Goal: Task Accomplishment & Management: Manage account settings

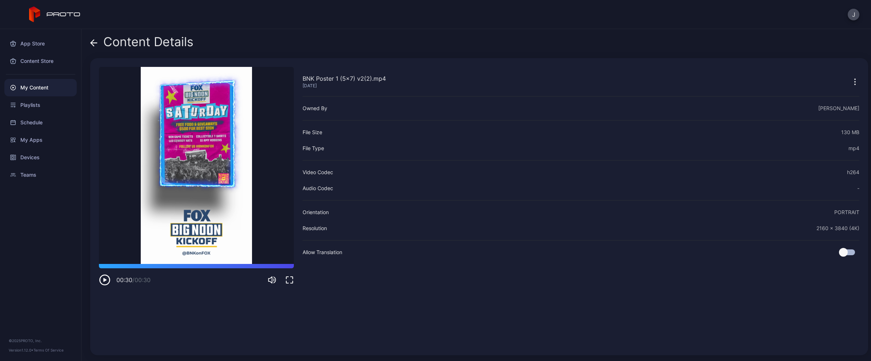
click at [30, 85] on div "My Content" at bounding box center [40, 87] width 72 height 17
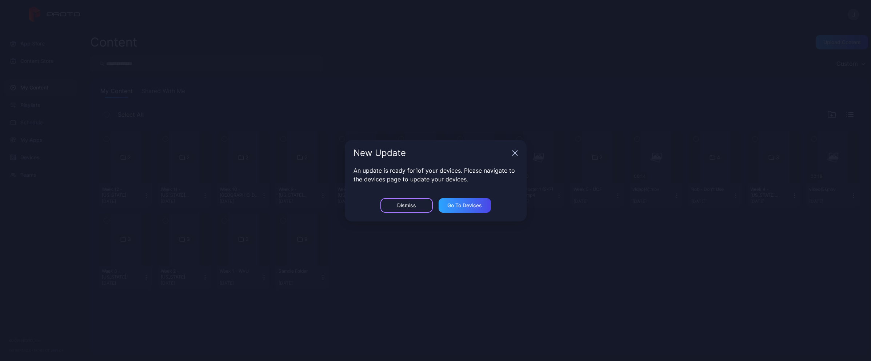
click at [414, 204] on div "Dismiss" at bounding box center [406, 206] width 19 height 6
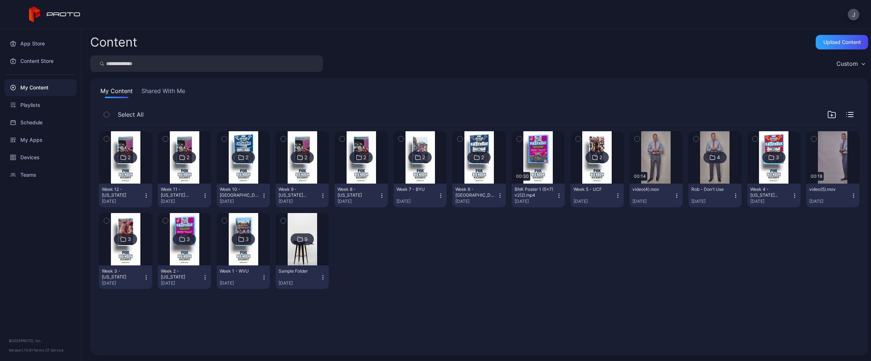
click at [827, 116] on icon "button" at bounding box center [831, 114] width 9 height 9
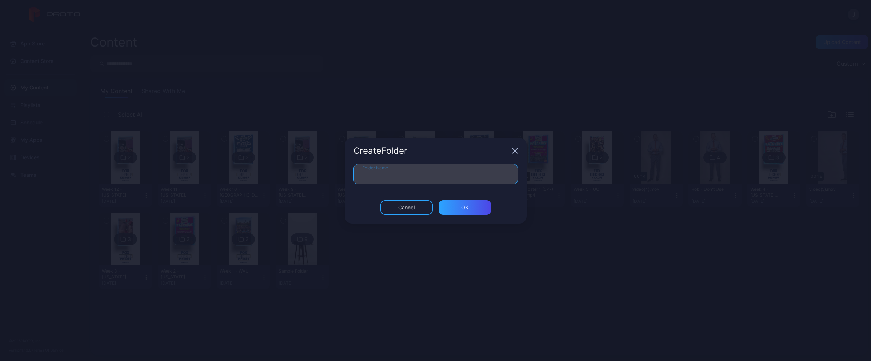
click at [400, 176] on input "Folder Name" at bounding box center [436, 174] width 164 height 20
type input "****"
click at [466, 205] on div "ОК" at bounding box center [464, 208] width 7 height 6
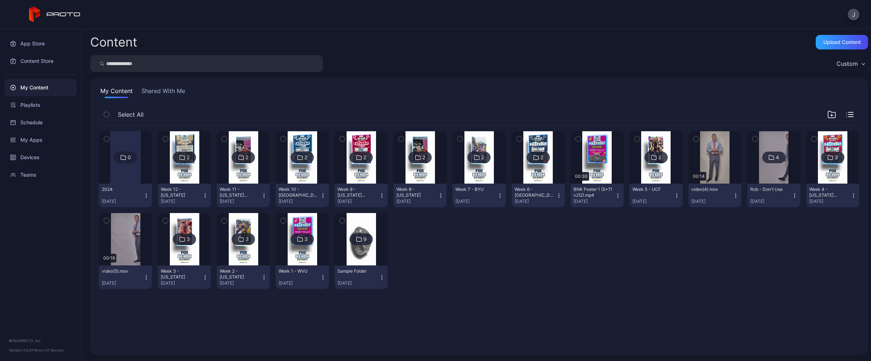
click at [281, 220] on icon "button" at bounding box center [283, 221] width 5 height 8
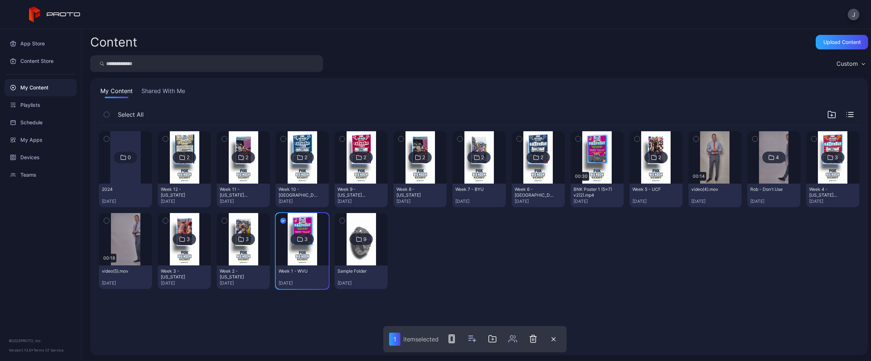
click at [224, 222] on icon "button" at bounding box center [224, 221] width 5 height 8
click at [161, 221] on button "button" at bounding box center [165, 220] width 15 height 15
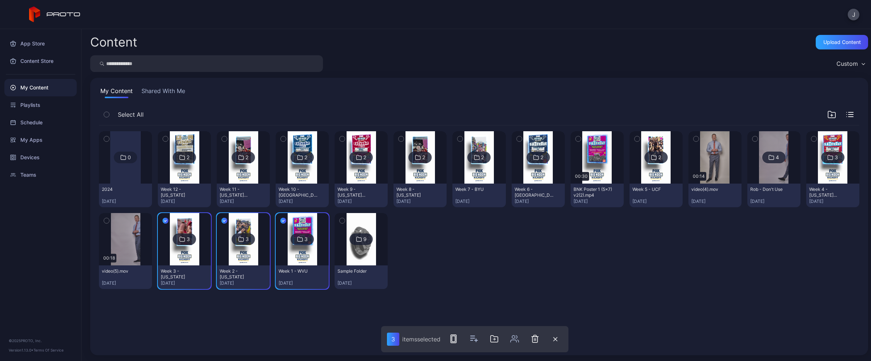
click at [811, 140] on icon "button" at bounding box center [813, 139] width 5 height 8
click at [753, 140] on icon "button" at bounding box center [755, 139] width 5 height 8
click at [635, 139] on icon "button" at bounding box center [637, 139] width 5 height 8
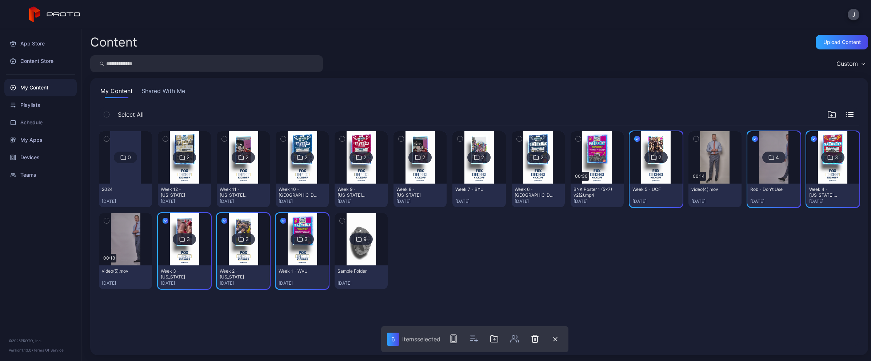
click at [576, 139] on icon "button" at bounding box center [578, 139] width 5 height 8
click at [517, 140] on icon "button" at bounding box center [519, 139] width 5 height 8
click at [458, 139] on icon "button" at bounding box center [460, 139] width 5 height 8
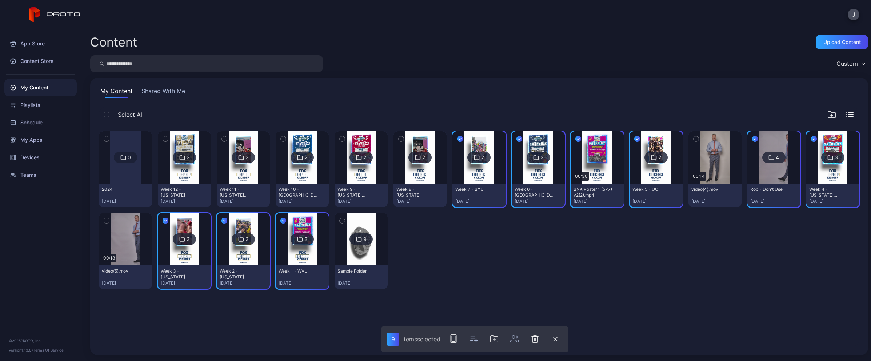
click at [399, 139] on icon "button" at bounding box center [401, 139] width 5 height 8
click at [340, 139] on icon "button" at bounding box center [342, 139] width 5 height 8
click at [280, 139] on div "button" at bounding box center [283, 139] width 6 height 6
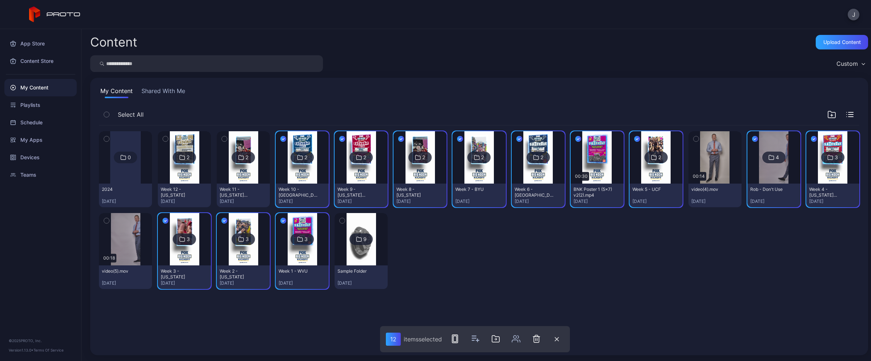
click at [222, 139] on icon "button" at bounding box center [224, 139] width 5 height 8
click at [163, 138] on icon "button" at bounding box center [165, 139] width 5 height 8
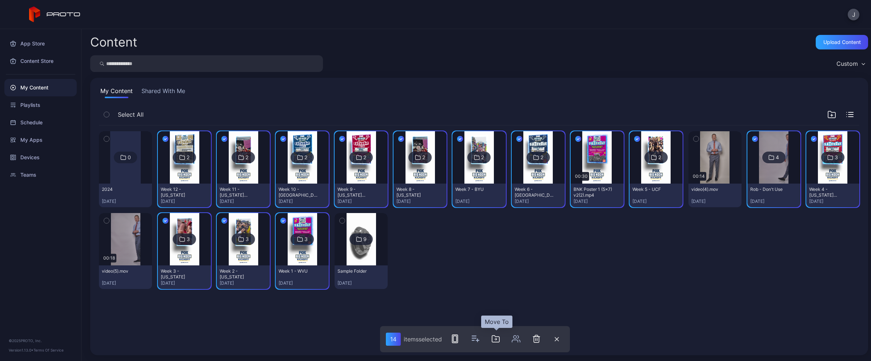
click at [496, 339] on icon "button" at bounding box center [496, 339] width 2 height 0
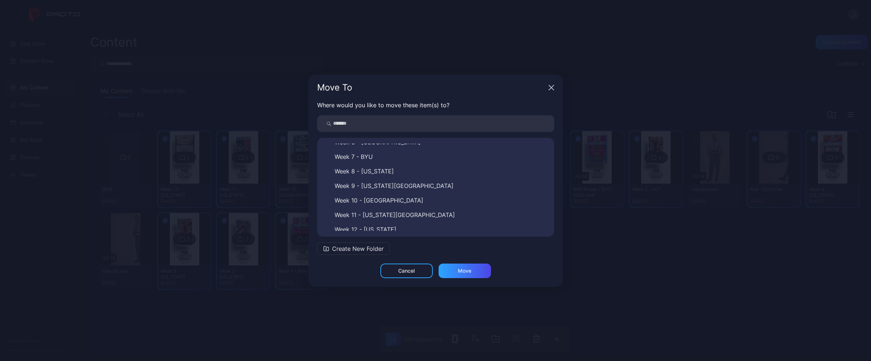
scroll to position [143, 0]
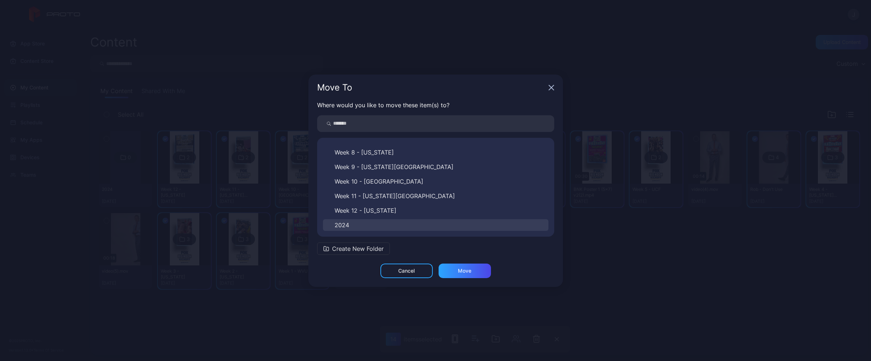
click at [426, 224] on button "2024" at bounding box center [436, 225] width 226 height 12
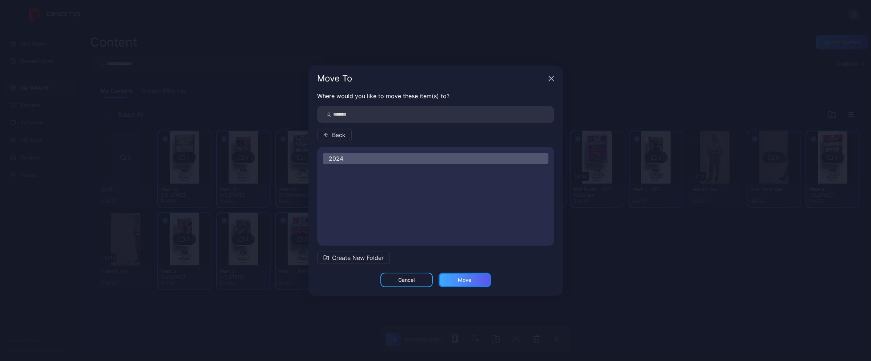
click at [462, 280] on div "Move" at bounding box center [464, 280] width 13 height 6
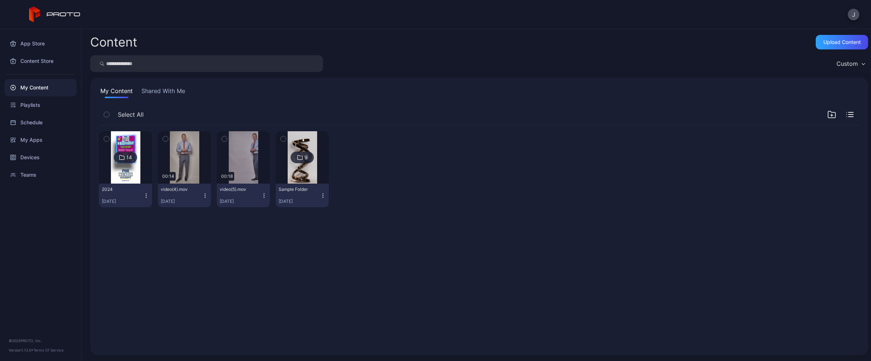
click at [320, 194] on icon "button" at bounding box center [323, 196] width 6 height 6
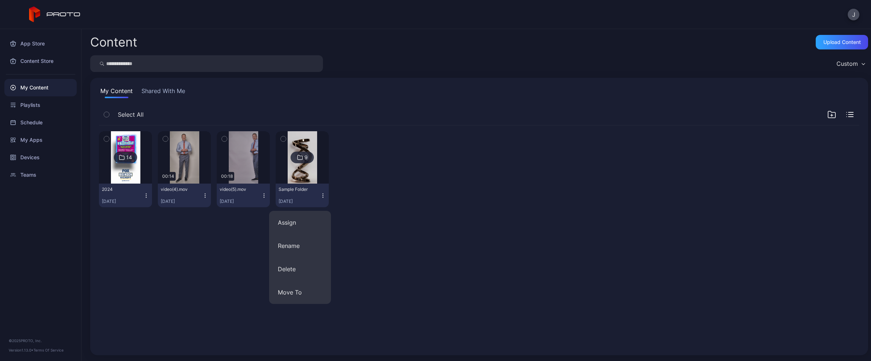
click at [365, 184] on div at bounding box center [361, 169] width 53 height 76
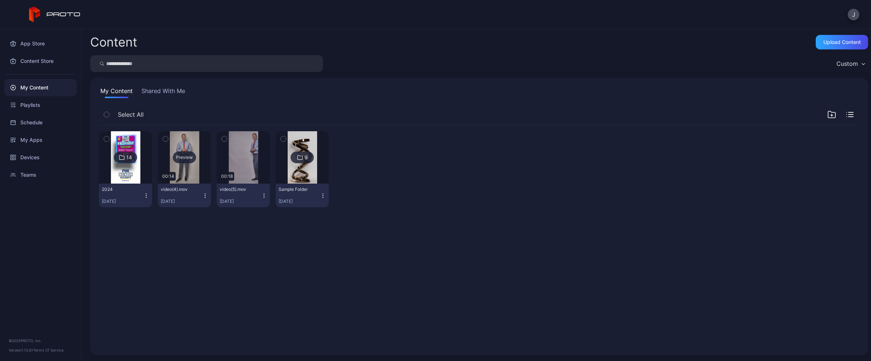
click at [196, 159] on div "Preview" at bounding box center [184, 157] width 53 height 52
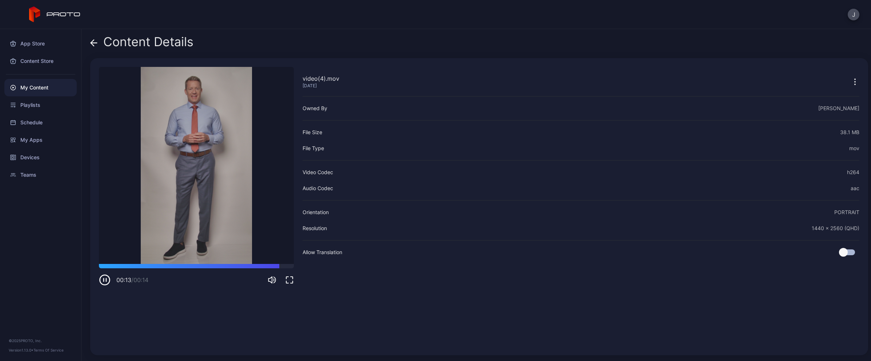
click at [98, 44] on div "Content Details" at bounding box center [141, 43] width 103 height 17
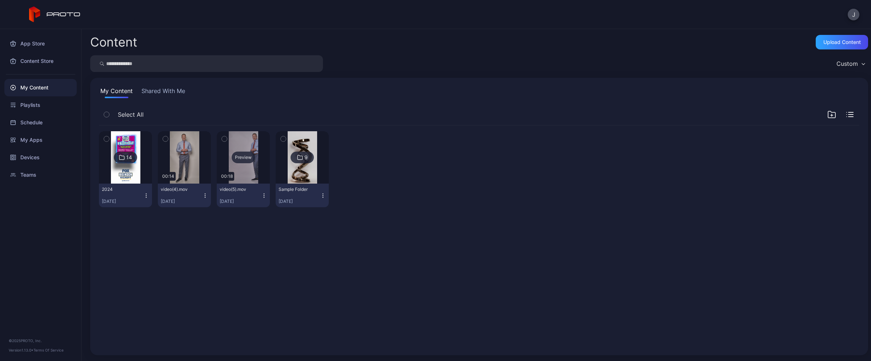
click at [238, 156] on div "Preview" at bounding box center [243, 158] width 23 height 12
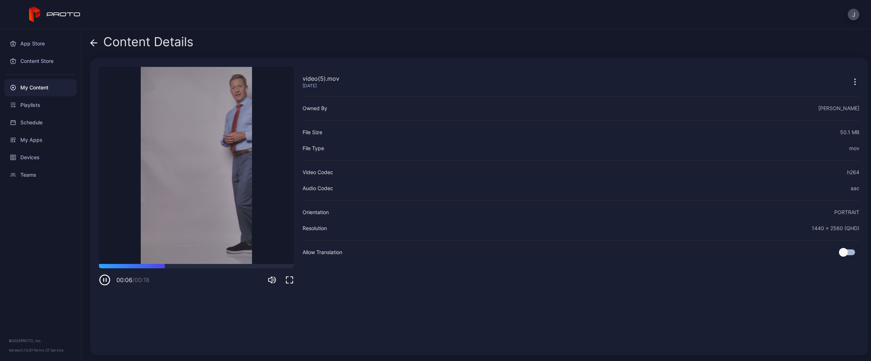
click at [93, 44] on icon at bounding box center [93, 42] width 7 height 7
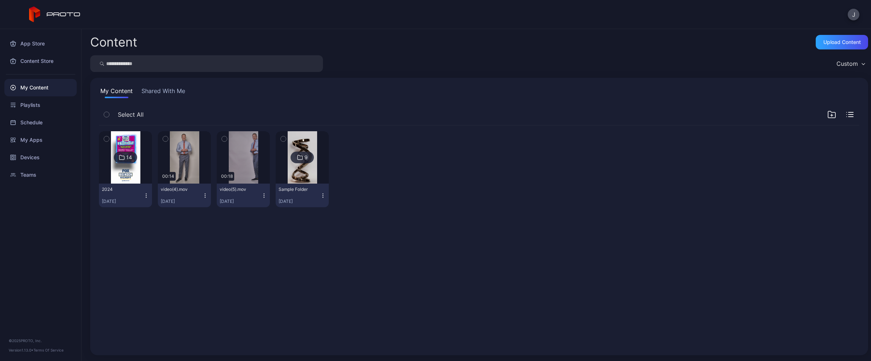
click at [165, 140] on icon "button" at bounding box center [165, 139] width 5 height 8
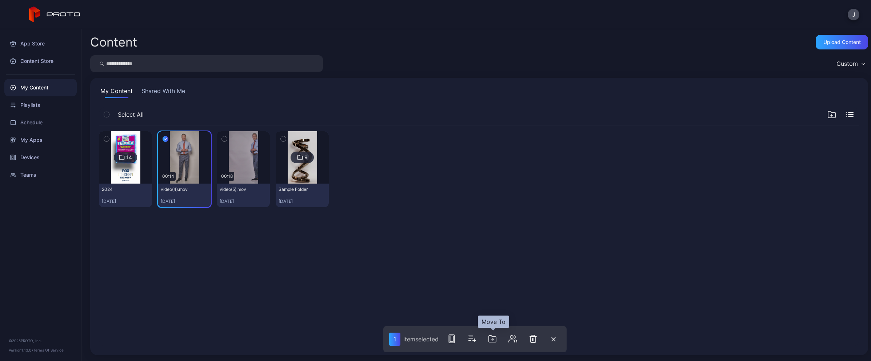
click at [491, 338] on icon "button" at bounding box center [492, 339] width 9 height 9
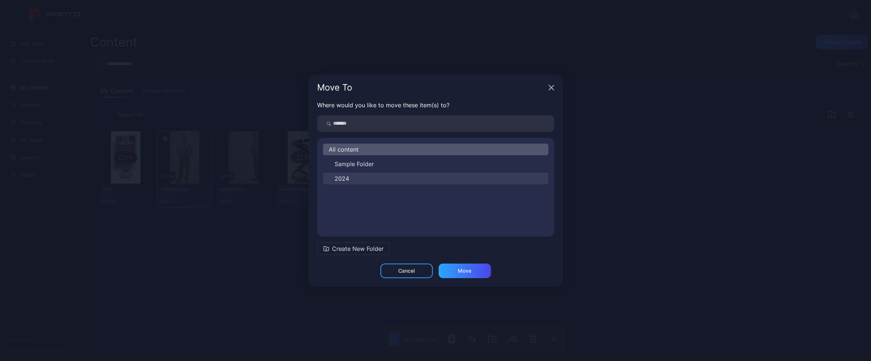
click at [378, 182] on button "2024" at bounding box center [436, 179] width 226 height 12
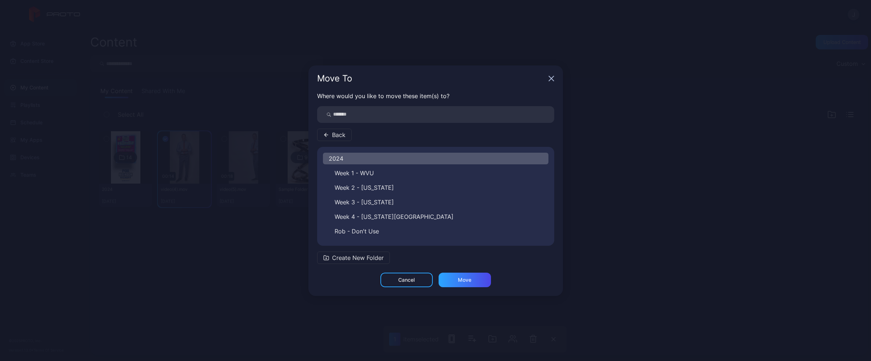
click at [389, 157] on div "2024" at bounding box center [436, 159] width 226 height 12
click at [462, 276] on div "Move" at bounding box center [465, 280] width 52 height 15
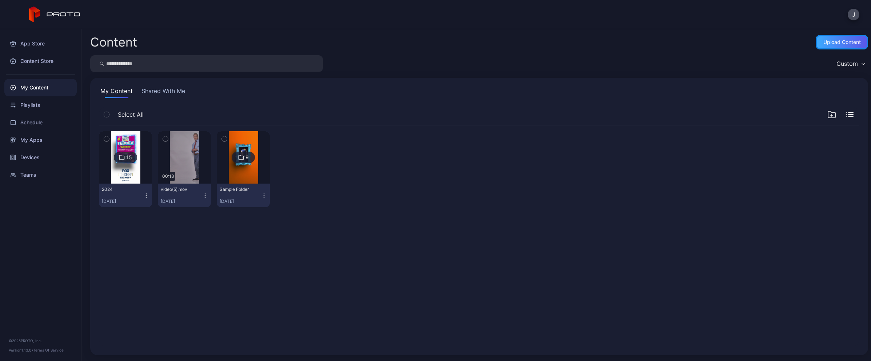
click at [828, 40] on div "Upload Content" at bounding box center [841, 42] width 37 height 6
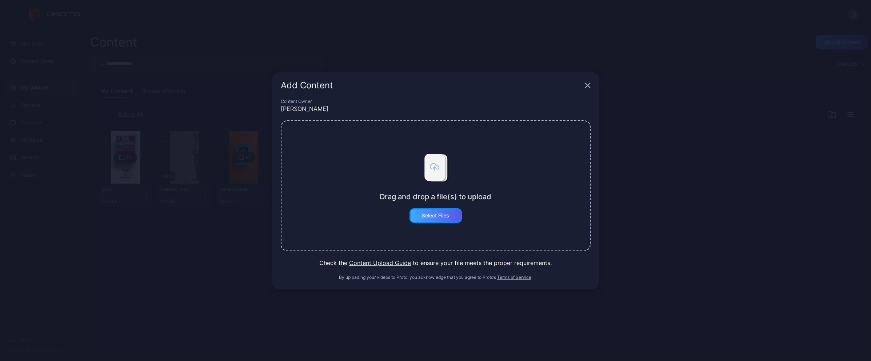
click at [424, 216] on div "Select Files" at bounding box center [435, 216] width 27 height 6
click at [452, 219] on button "Select Files" at bounding box center [436, 215] width 52 height 15
click at [653, 197] on div "Add Content Content Owner Joe Drag and drop a file(s) to upload Select Files Ch…" at bounding box center [435, 180] width 871 height 361
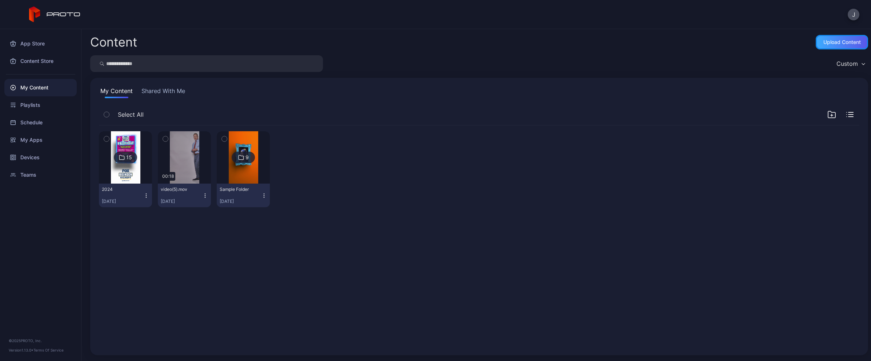
click at [823, 45] on div "Upload Content" at bounding box center [841, 42] width 37 height 6
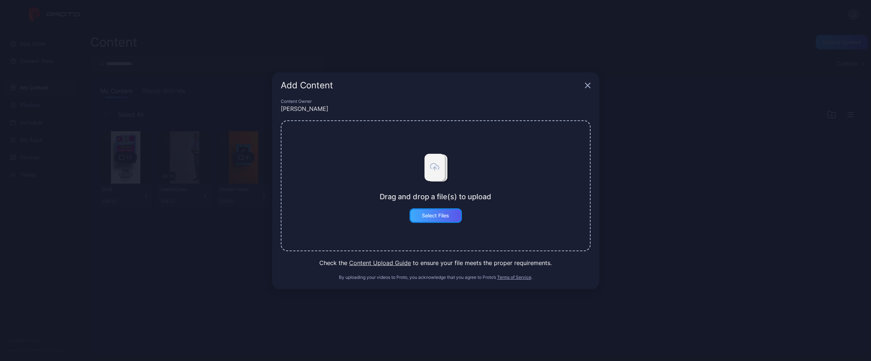
click at [434, 216] on div "Select Files" at bounding box center [435, 216] width 27 height 6
click at [689, 173] on div "Add Content Content Owner Joe Drag and drop a file(s) to upload Select Files Ch…" at bounding box center [435, 180] width 871 height 361
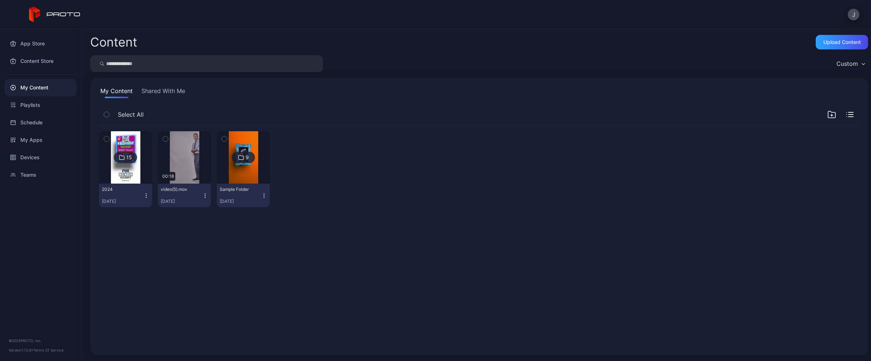
click at [827, 114] on icon "button" at bounding box center [831, 114] width 9 height 9
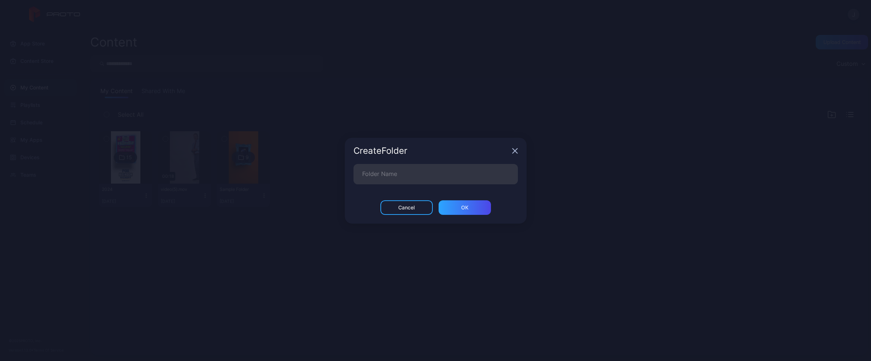
click at [512, 153] on div "Create Folder" at bounding box center [436, 151] width 182 height 26
click at [512, 153] on icon "button" at bounding box center [514, 150] width 5 height 5
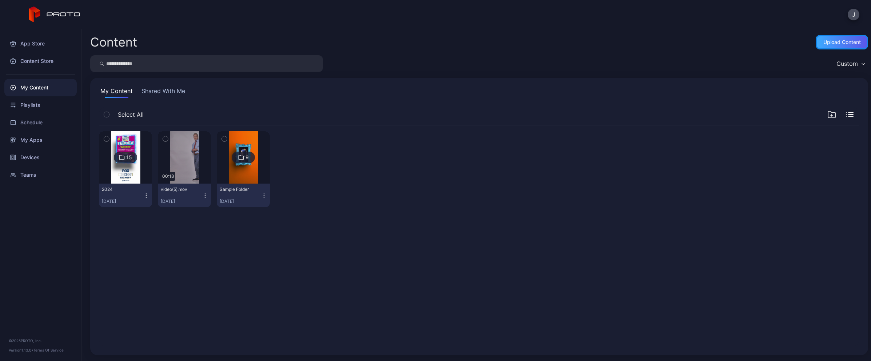
click at [826, 48] on div "Upload Content" at bounding box center [842, 42] width 52 height 15
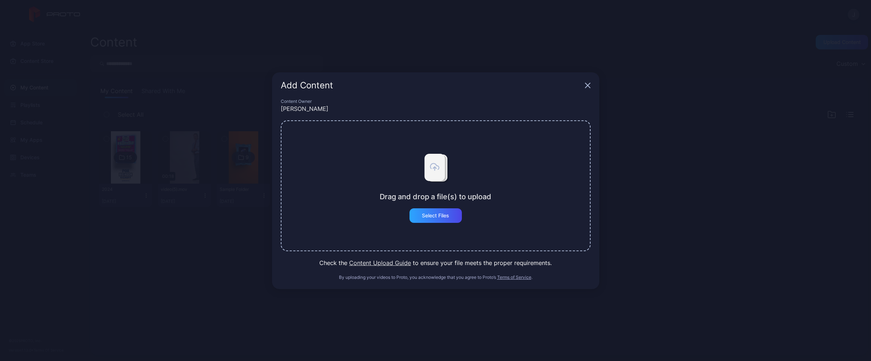
click at [396, 263] on button "Content Upload Guide" at bounding box center [380, 263] width 62 height 9
click at [432, 211] on div "Select Files" at bounding box center [436, 215] width 52 height 15
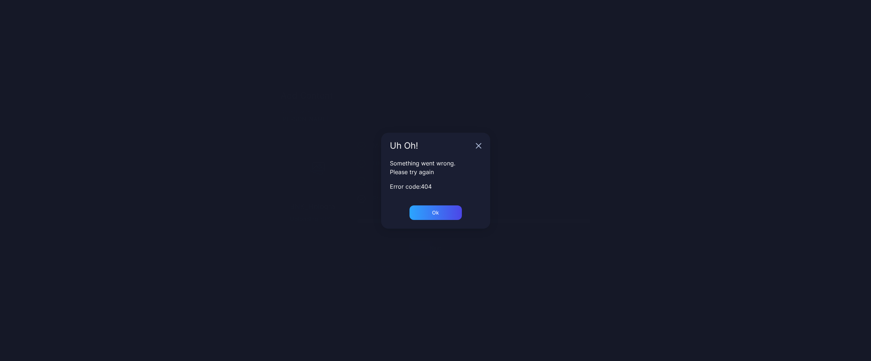
click at [476, 144] on icon "button" at bounding box center [479, 146] width 6 height 6
click at [461, 214] on div "Ok" at bounding box center [436, 213] width 52 height 15
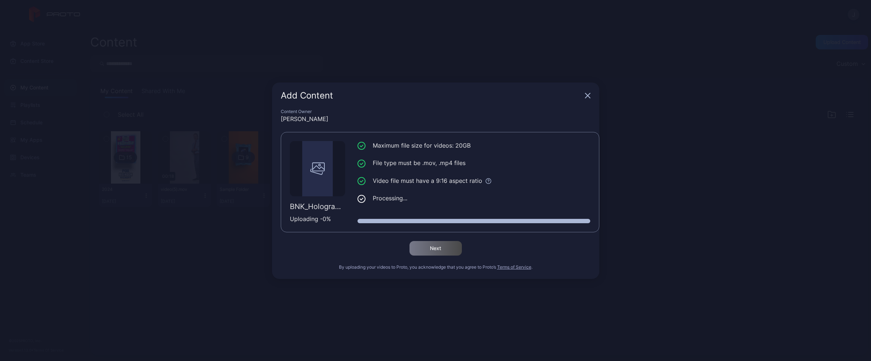
click at [586, 95] on icon "button" at bounding box center [588, 96] width 6 height 6
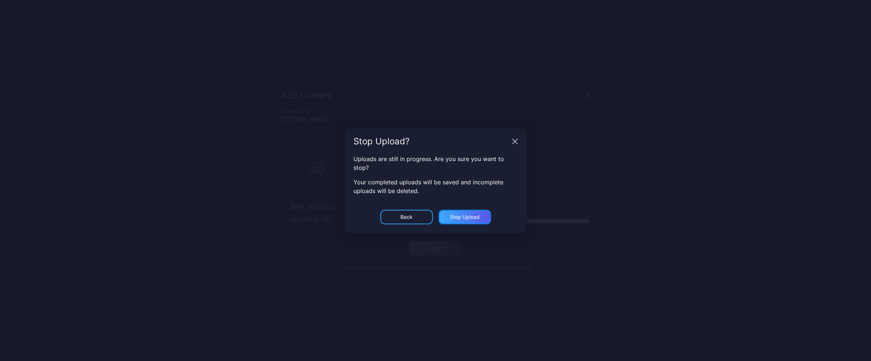
click at [469, 216] on div "Stop Upload" at bounding box center [465, 217] width 30 height 6
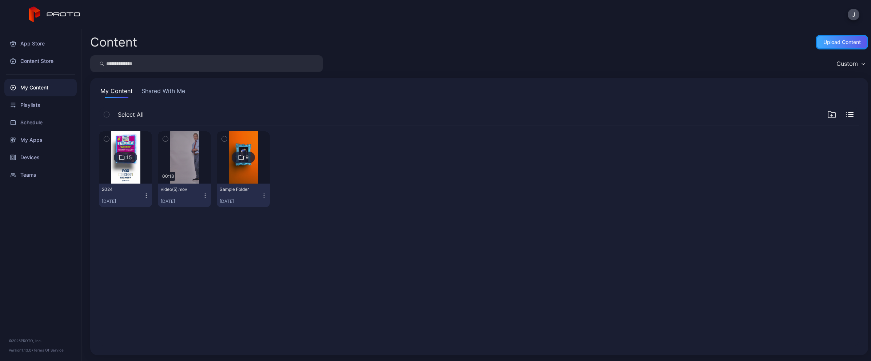
click at [819, 47] on div "Upload Content" at bounding box center [842, 42] width 52 height 15
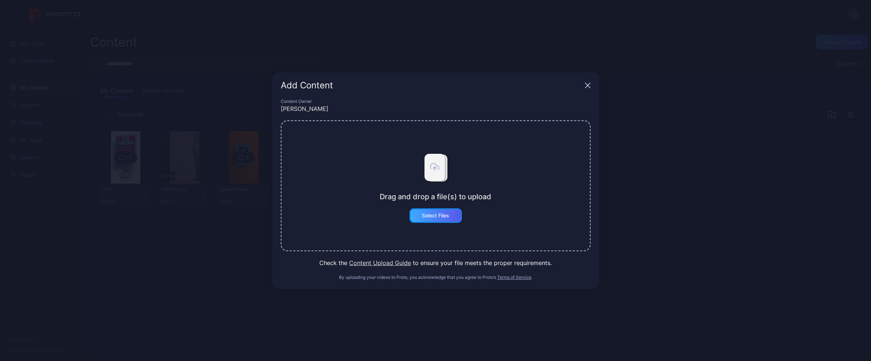
click at [438, 215] on div "Select Files" at bounding box center [435, 216] width 27 height 6
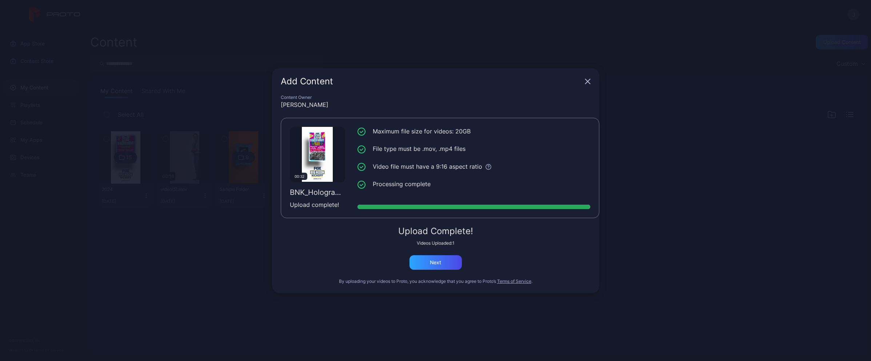
click at [588, 84] on icon "button" at bounding box center [588, 82] width 6 height 6
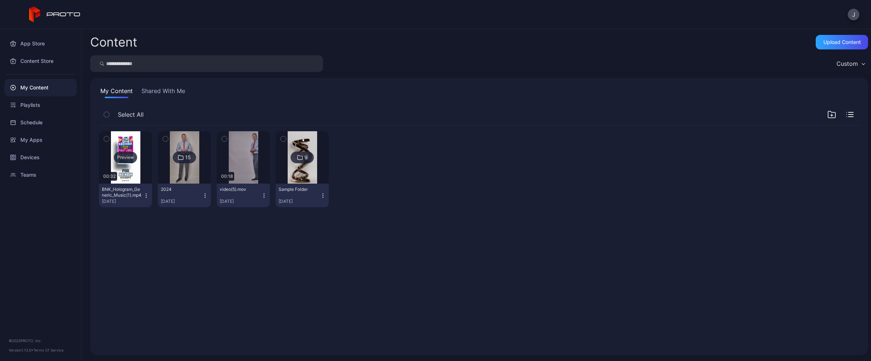
click at [128, 144] on div "Preview" at bounding box center [125, 157] width 53 height 52
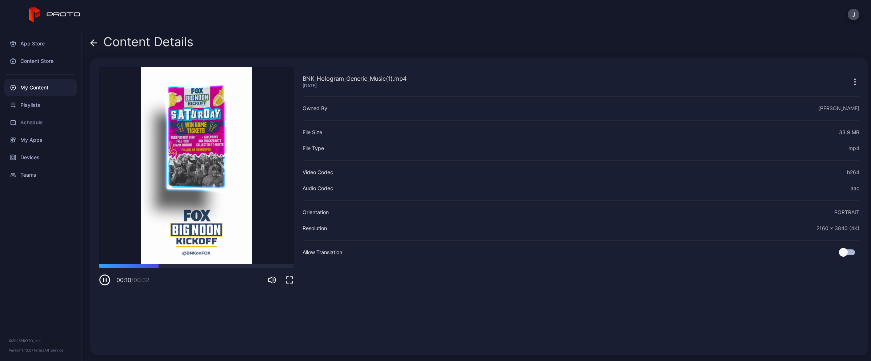
click at [106, 280] on icon "button" at bounding box center [106, 280] width 0 height 3
click at [89, 43] on div "Content Details BNK_Hologram_Generic_Music(1).mp4 Aug 26, 2025 Sorry, your brow…" at bounding box center [476, 195] width 790 height 332
click at [98, 46] on div "Content Details" at bounding box center [141, 43] width 103 height 17
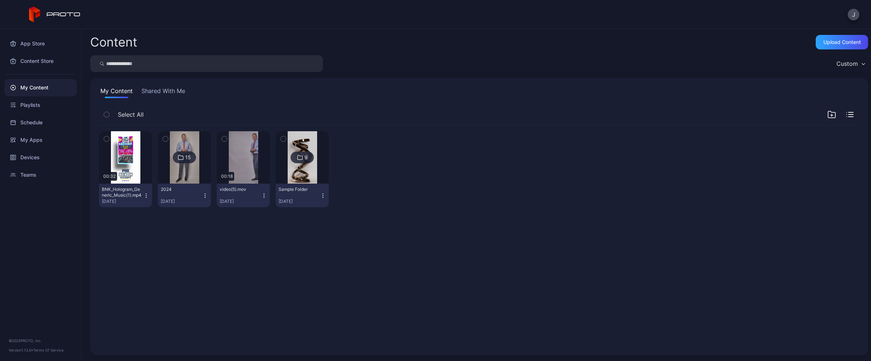
click at [180, 148] on img at bounding box center [184, 157] width 29 height 52
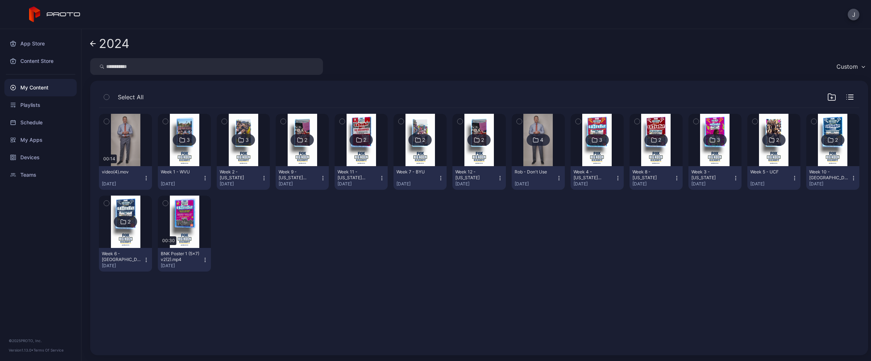
click at [99, 46] on div "2024" at bounding box center [114, 44] width 31 height 14
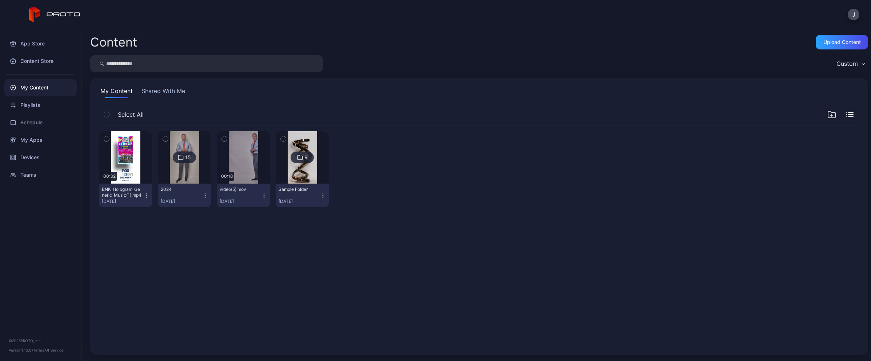
click at [827, 113] on icon "button" at bounding box center [831, 114] width 9 height 9
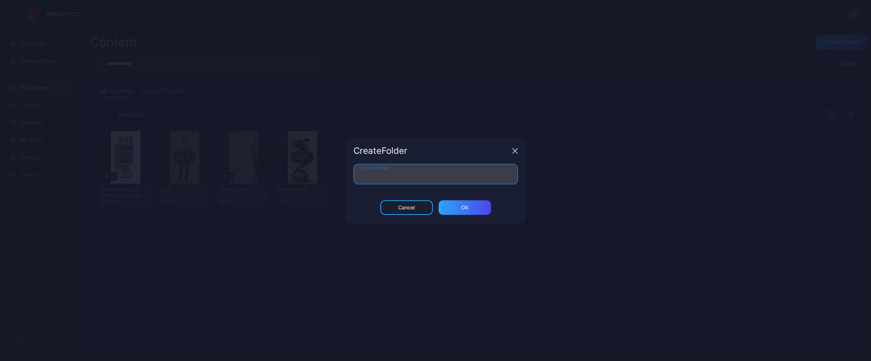
click at [396, 173] on input "Folder Name" at bounding box center [436, 174] width 164 height 20
type input "**********"
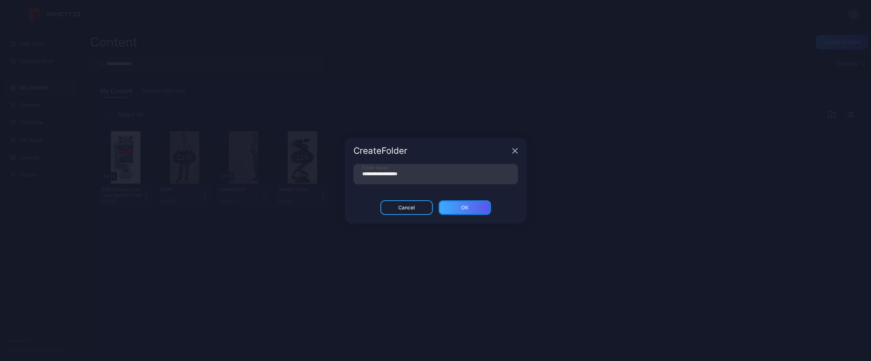
click at [476, 211] on div "ОК" at bounding box center [465, 207] width 52 height 15
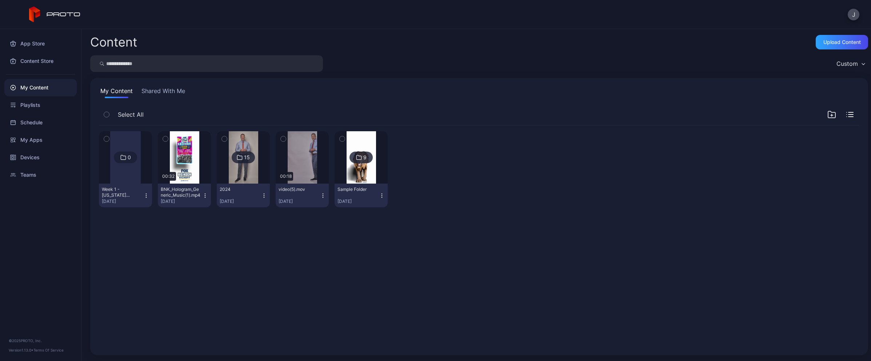
click at [203, 196] on icon "button" at bounding box center [205, 196] width 6 height 6
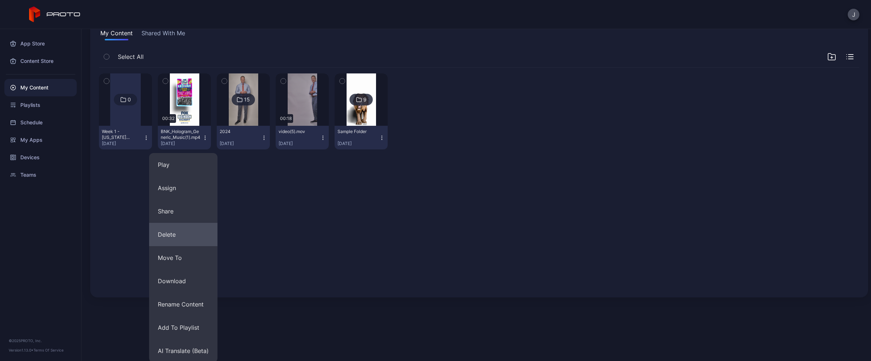
scroll to position [59, 0]
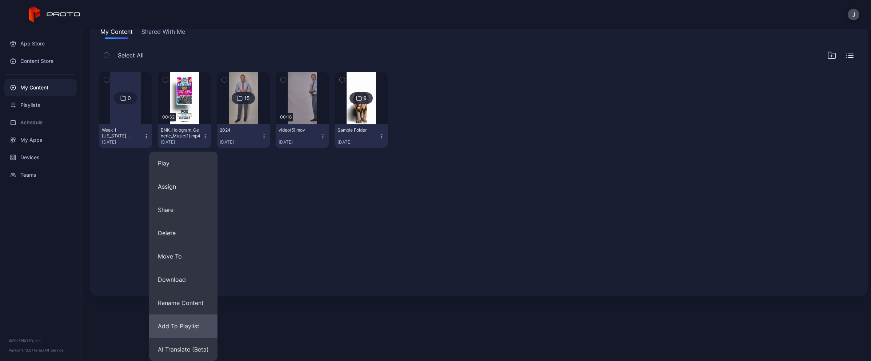
click at [180, 324] on button "Add To Playlist" at bounding box center [183, 326] width 68 height 23
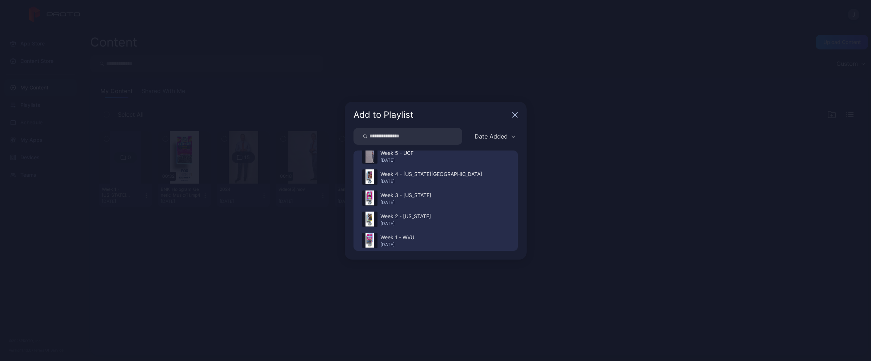
scroll to position [0, 0]
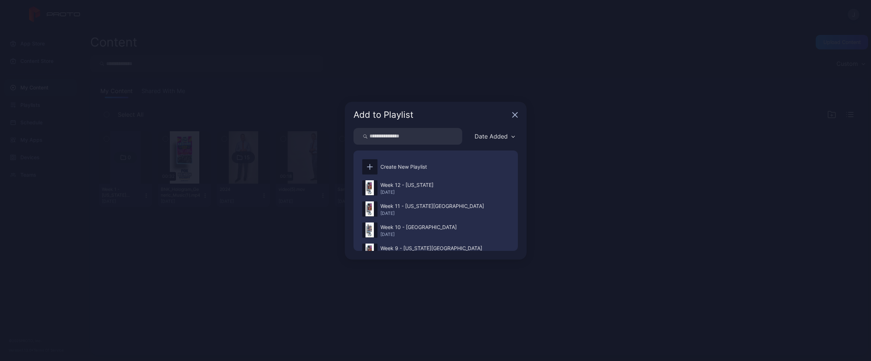
click at [512, 116] on icon "button" at bounding box center [515, 115] width 6 height 6
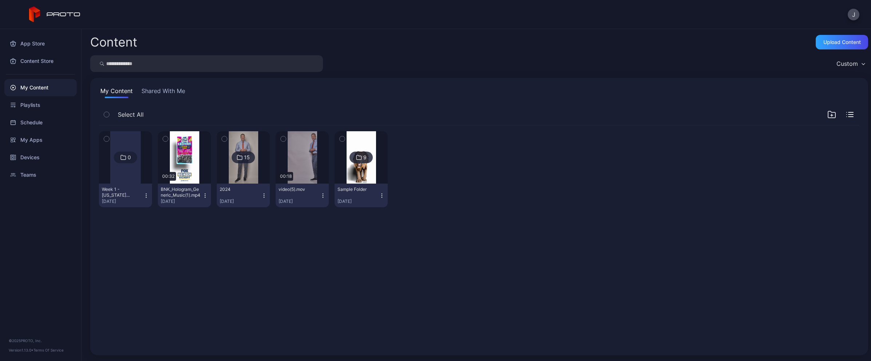
click at [144, 198] on icon "button" at bounding box center [146, 196] width 6 height 6
click at [185, 220] on div "0 Week 1 - Ohio State Aug 26, 2025 Preview 00:32 BNK_Hologram_Generic_Music(1).…" at bounding box center [479, 236] width 772 height 233
click at [203, 193] on icon "button" at bounding box center [205, 196] width 6 height 6
click at [249, 228] on div "0 Week 1 - Ohio State Aug 26, 2025 Preview 00:32 BNK_Hologram_Generic_Music(1).…" at bounding box center [479, 236] width 772 height 233
click at [261, 196] on icon "button" at bounding box center [264, 196] width 6 height 6
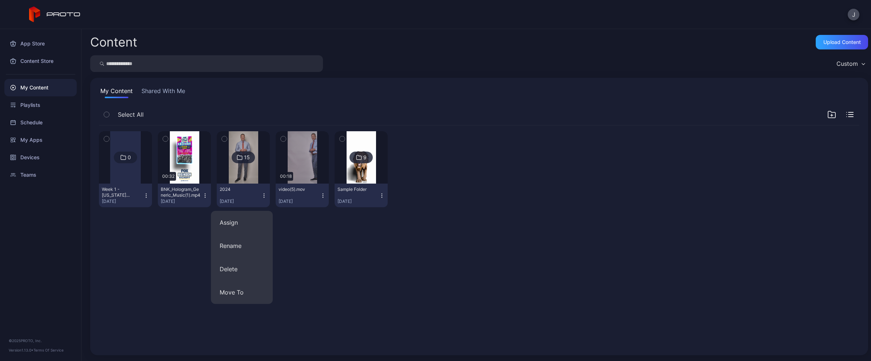
click at [244, 176] on img at bounding box center [243, 157] width 29 height 52
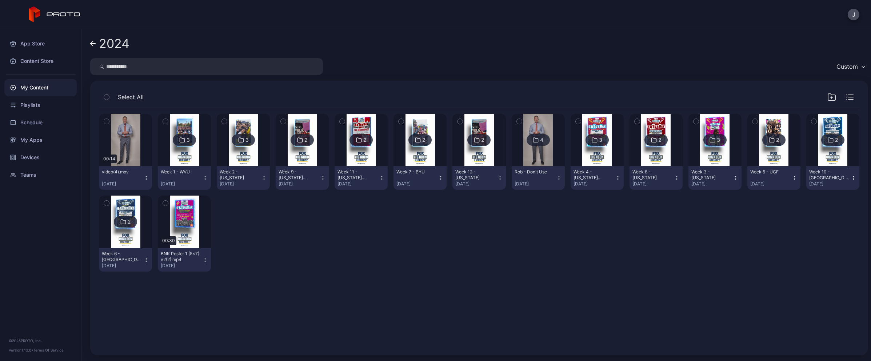
click at [188, 155] on img at bounding box center [184, 140] width 29 height 52
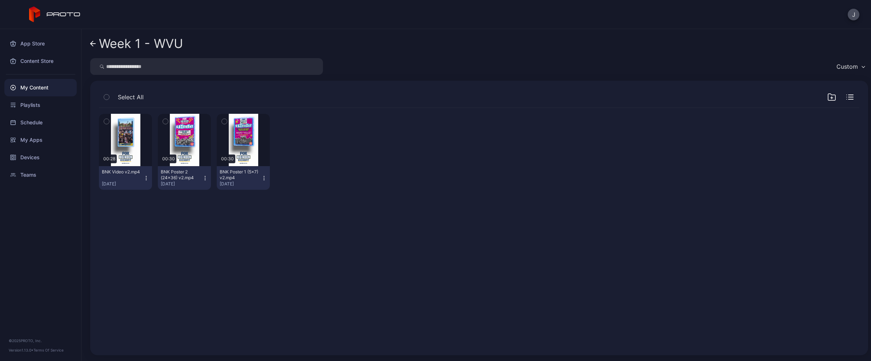
click at [90, 46] on icon at bounding box center [93, 44] width 6 height 6
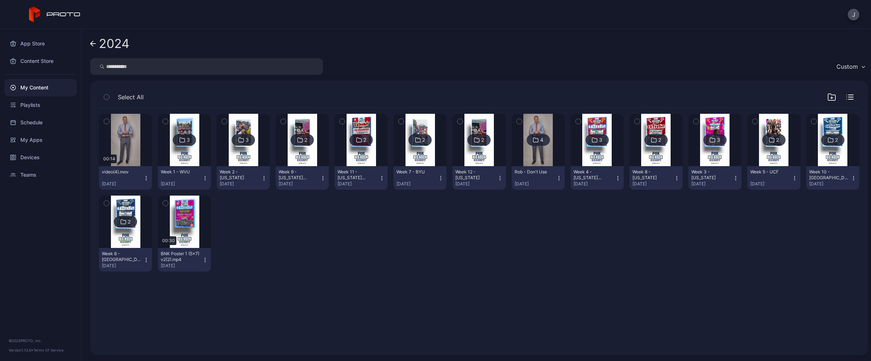
click at [91, 47] on link "2024" at bounding box center [109, 43] width 39 height 17
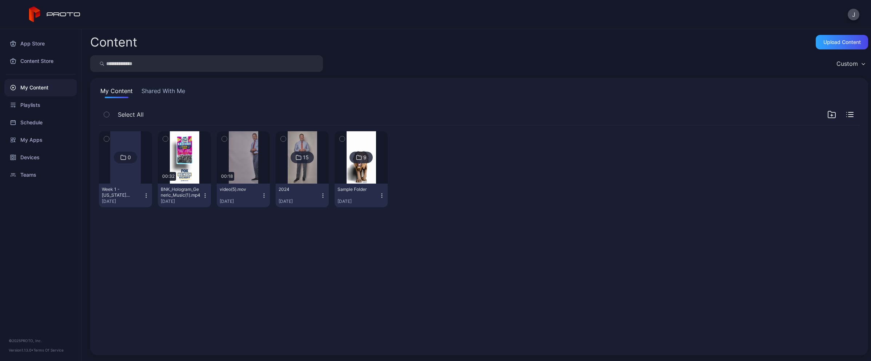
click at [261, 197] on icon "button" at bounding box center [264, 196] width 6 height 6
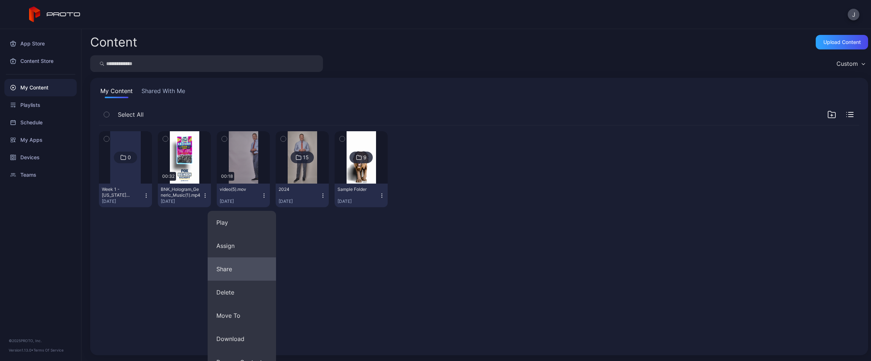
scroll to position [59, 0]
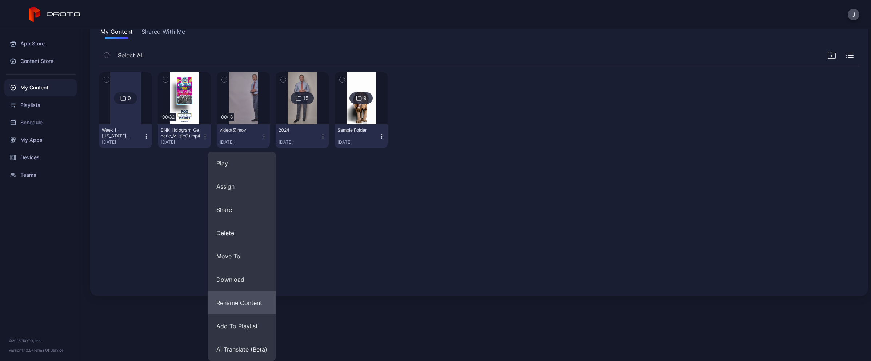
click at [238, 300] on button "Rename Content" at bounding box center [242, 302] width 68 height 23
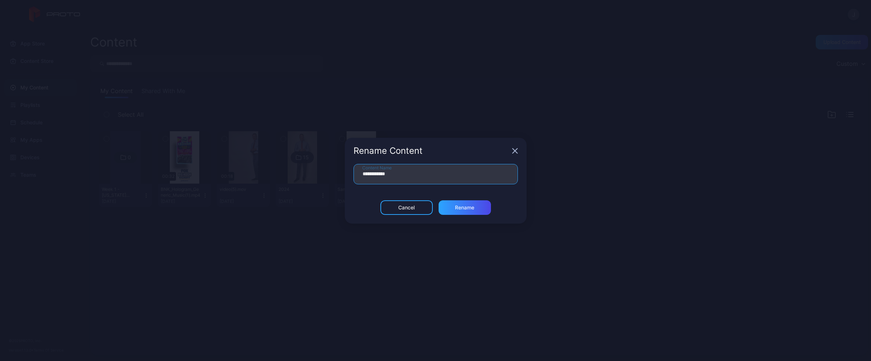
drag, startPoint x: 382, startPoint y: 177, endPoint x: 338, endPoint y: 176, distance: 44.0
click at [339, 175] on div "**********" at bounding box center [435, 180] width 871 height 361
type input "**********"
click at [464, 203] on div "Rename" at bounding box center [465, 207] width 52 height 15
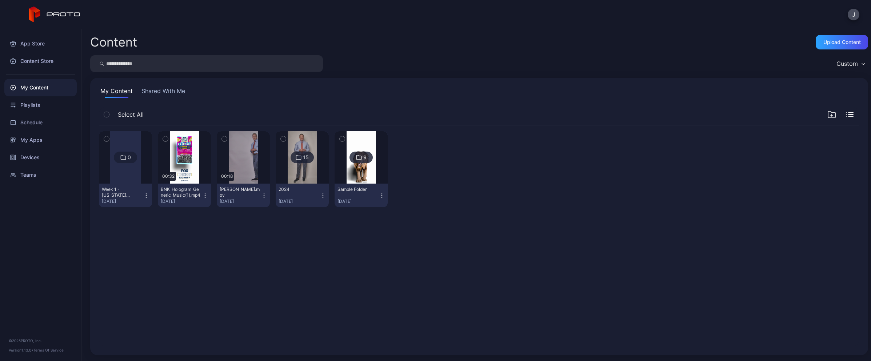
click at [206, 196] on icon "button" at bounding box center [205, 196] width 6 height 6
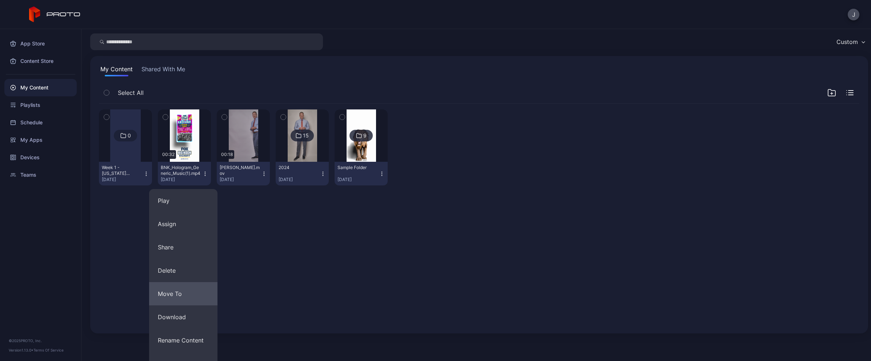
scroll to position [46, 0]
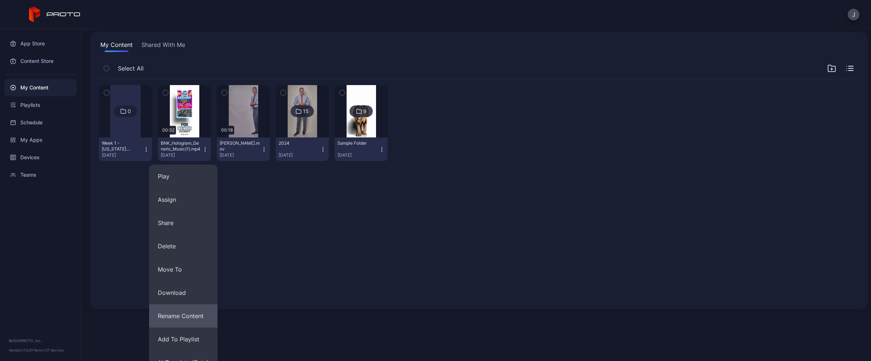
click at [177, 318] on button "Rename Content" at bounding box center [183, 315] width 68 height 23
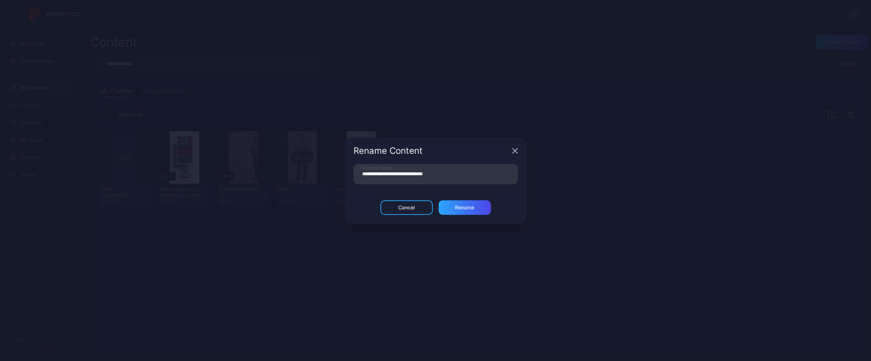
scroll to position [0, 0]
drag, startPoint x: 441, startPoint y: 175, endPoint x: 318, endPoint y: 176, distance: 123.3
click at [318, 176] on div "**********" at bounding box center [435, 180] width 871 height 361
type input "**********"
click at [460, 208] on div "Rename" at bounding box center [464, 208] width 19 height 6
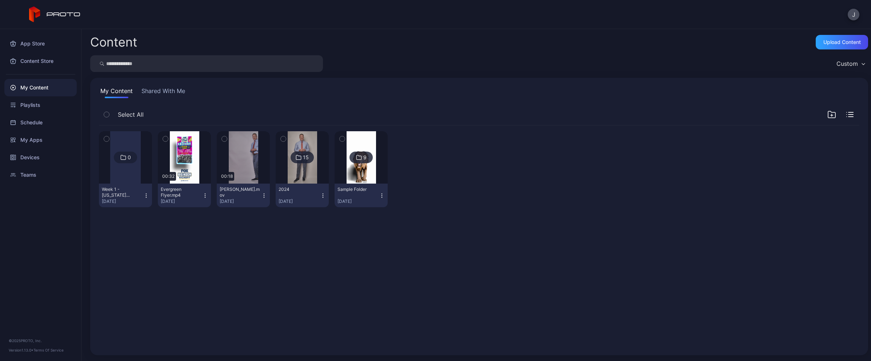
click at [203, 194] on icon "button" at bounding box center [205, 196] width 6 height 6
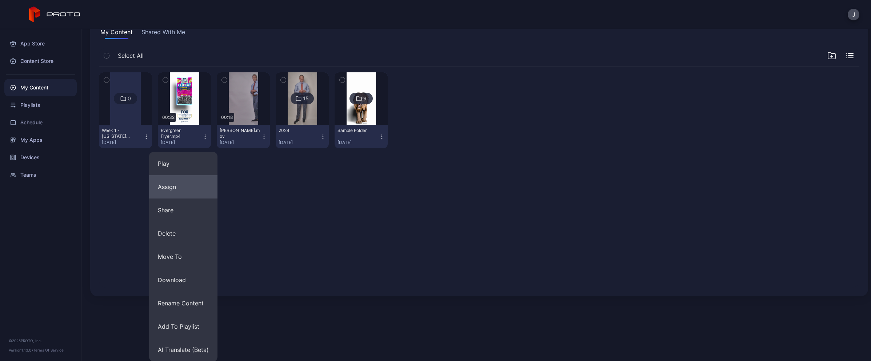
scroll to position [59, 0]
click at [173, 327] on button "Add To Playlist" at bounding box center [183, 326] width 68 height 23
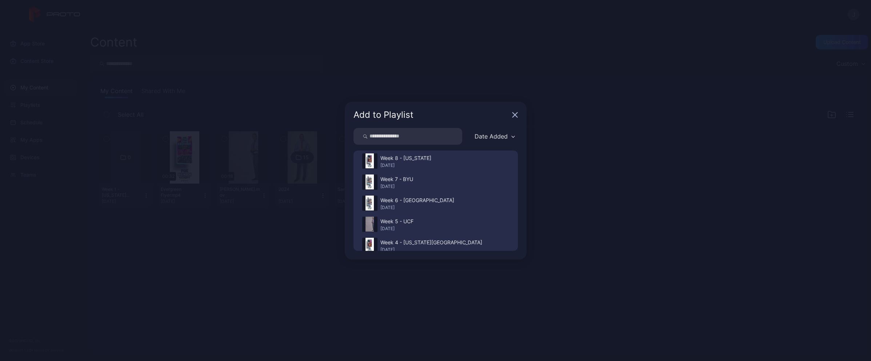
scroll to position [0, 0]
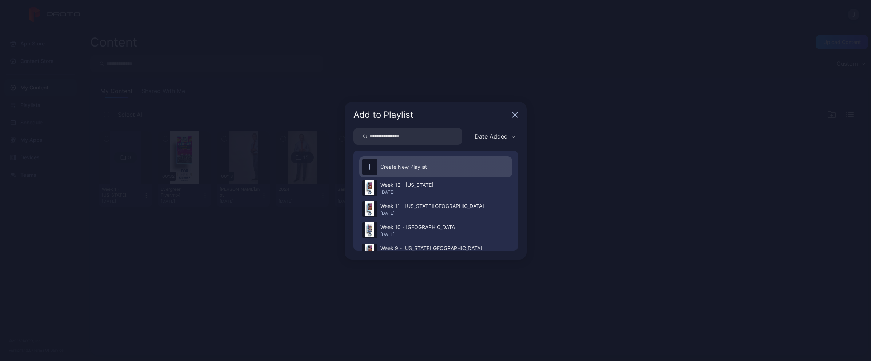
click at [372, 168] on icon at bounding box center [370, 167] width 6 height 6
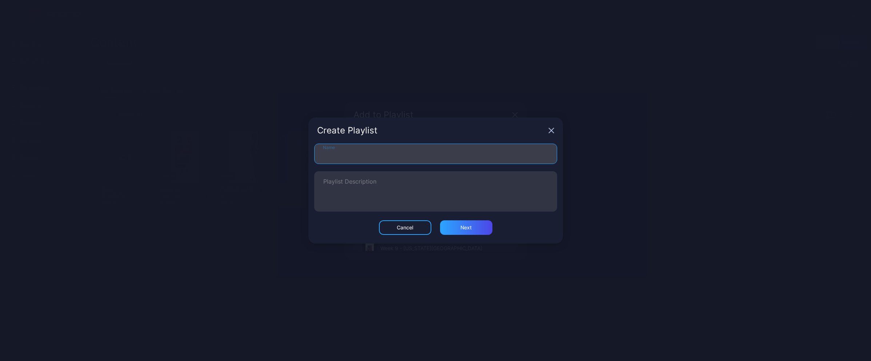
click at [360, 160] on input "Name" at bounding box center [435, 154] width 243 height 20
type input "**********"
click at [472, 230] on div "Next" at bounding box center [466, 227] width 52 height 15
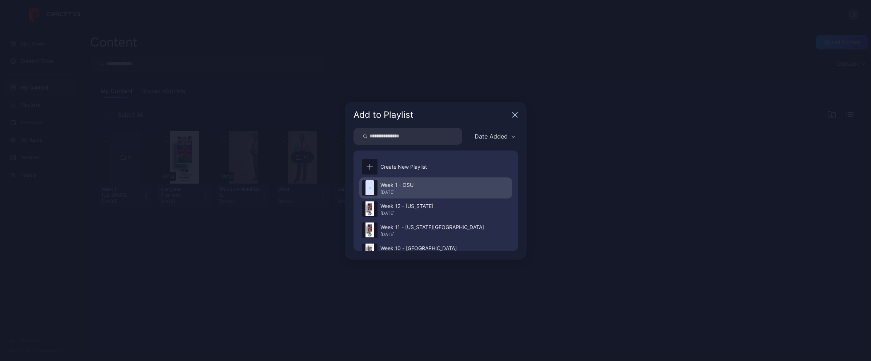
click at [414, 188] on div "Week 1 - OSU [DATE]" at bounding box center [435, 187] width 153 height 21
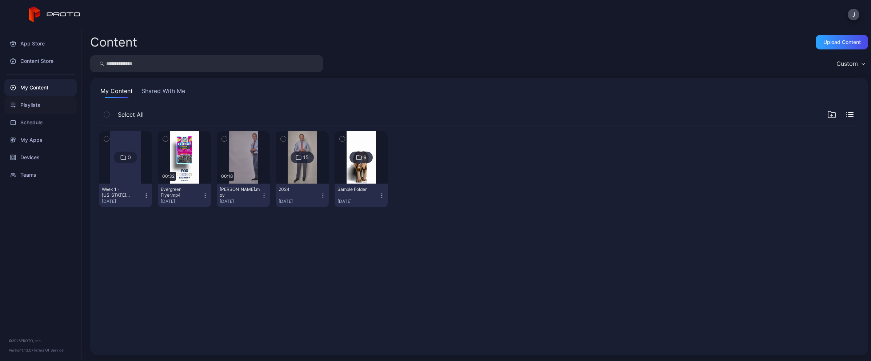
click at [52, 109] on div "Playlists" at bounding box center [40, 104] width 72 height 17
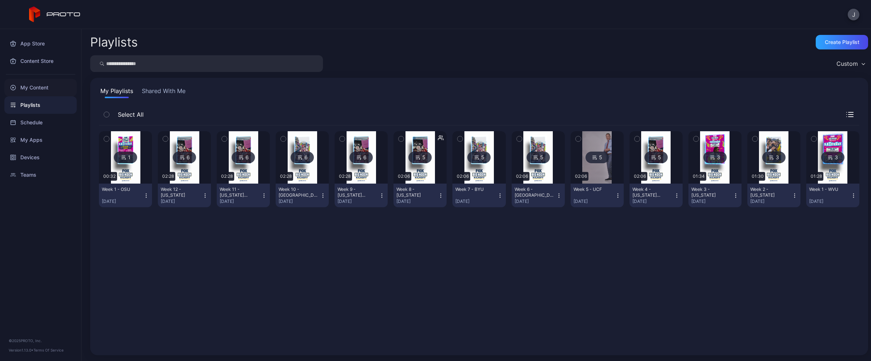
click at [49, 90] on div "My Content" at bounding box center [40, 87] width 72 height 17
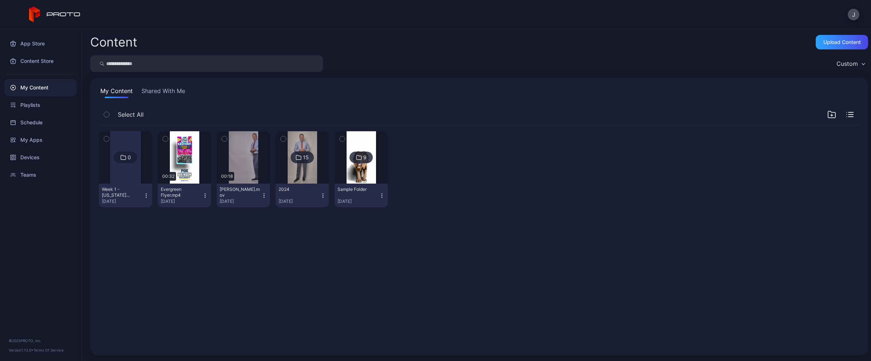
click at [148, 200] on button "Week 1 - [US_STATE][GEOGRAPHIC_DATA] [DATE]" at bounding box center [125, 196] width 53 height 24
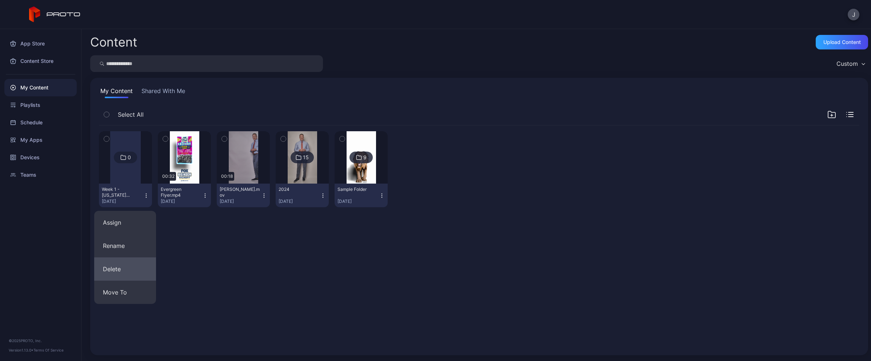
click at [128, 264] on button "Delete" at bounding box center [125, 269] width 62 height 23
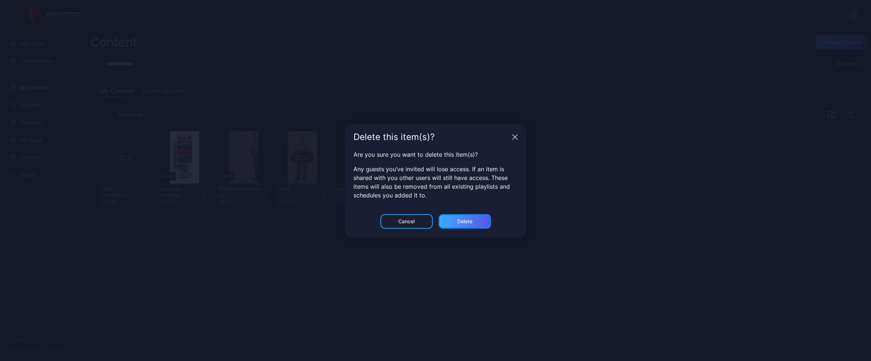
click at [475, 220] on div "Delete" at bounding box center [465, 221] width 52 height 15
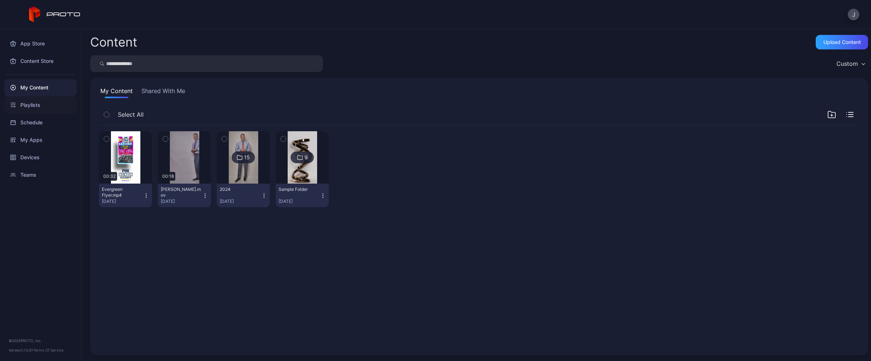
click at [39, 104] on div "Playlists" at bounding box center [40, 104] width 72 height 17
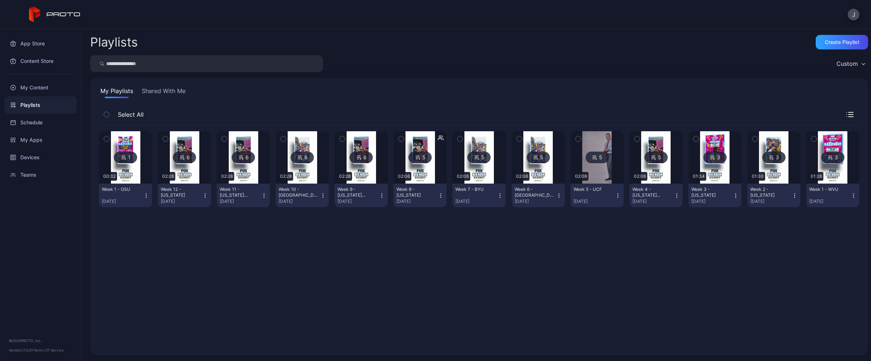
click at [846, 115] on icon "button" at bounding box center [849, 114] width 7 height 5
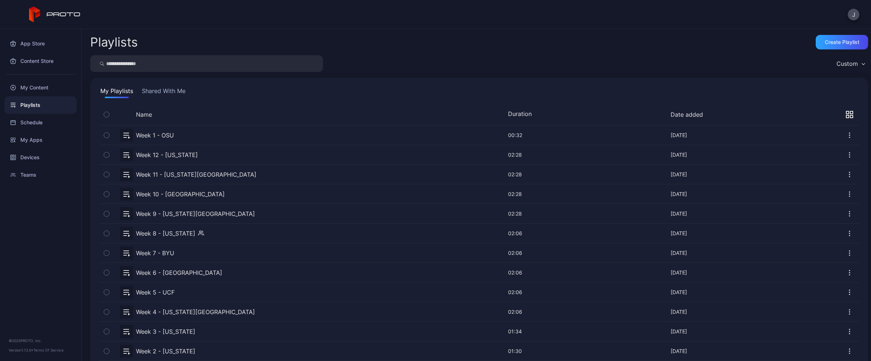
click at [846, 115] on icon "button" at bounding box center [847, 116] width 3 height 3
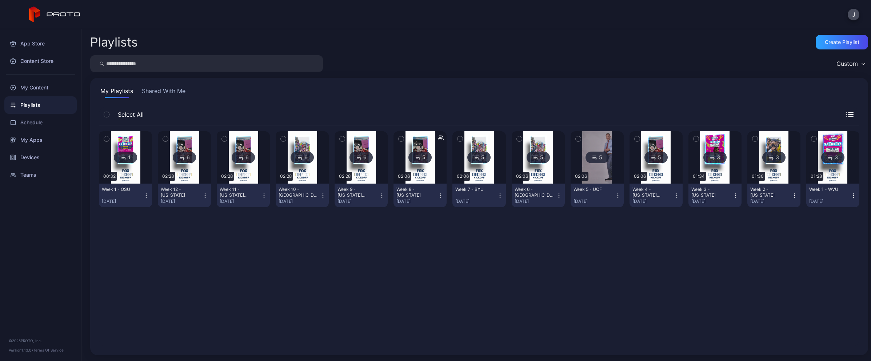
click at [202, 195] on icon "button" at bounding box center [205, 196] width 6 height 6
click at [247, 231] on div "1 00:32 Week 1 - OSU [DATE] 6 02:28 Week 12 - [US_STATE] [DATE] 6 02:28 Week 11…" at bounding box center [479, 235] width 761 height 221
click at [115, 191] on div "Week 1 - OSU" at bounding box center [122, 190] width 40 height 6
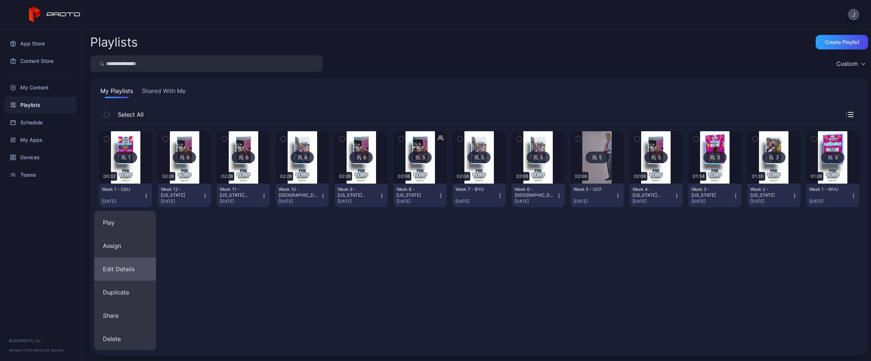
click at [133, 266] on button "Edit Details" at bounding box center [125, 269] width 62 height 23
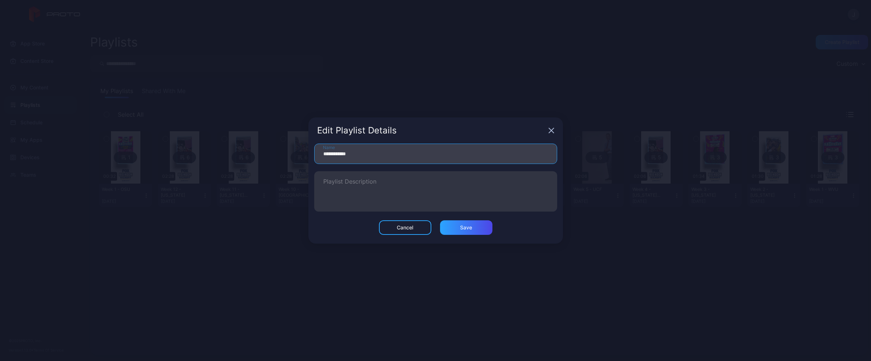
click at [360, 153] on input "**********" at bounding box center [435, 154] width 243 height 20
click at [323, 154] on input "**********" at bounding box center [435, 154] width 243 height 20
type input "**********"
click at [466, 226] on div "Save" at bounding box center [466, 228] width 12 height 6
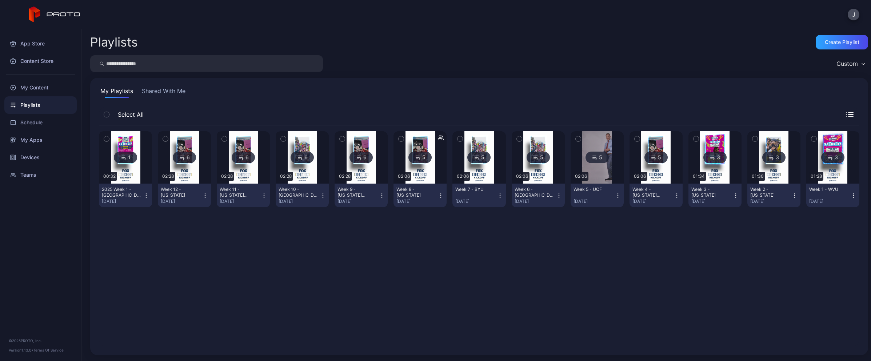
click at [162, 90] on button "Shared With Me" at bounding box center [163, 93] width 47 height 12
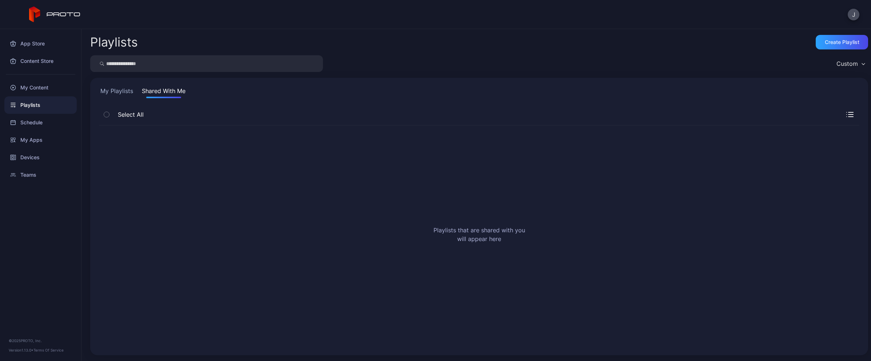
click at [121, 94] on button "My Playlists" at bounding box center [117, 93] width 36 height 12
click at [169, 92] on button "Shared With Me" at bounding box center [163, 93] width 47 height 12
click at [60, 94] on div "My Content" at bounding box center [40, 87] width 72 height 17
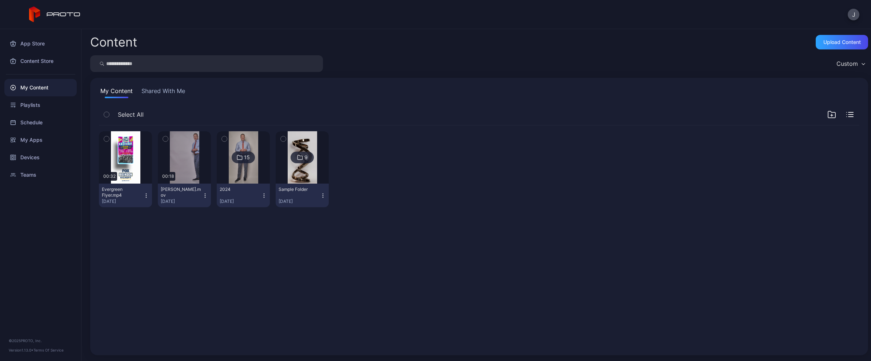
click at [154, 91] on button "Shared With Me" at bounding box center [163, 93] width 47 height 12
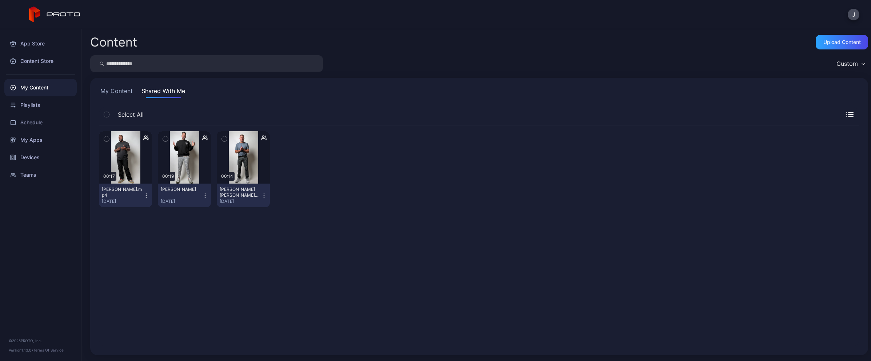
click at [203, 195] on icon "button" at bounding box center [205, 196] width 6 height 6
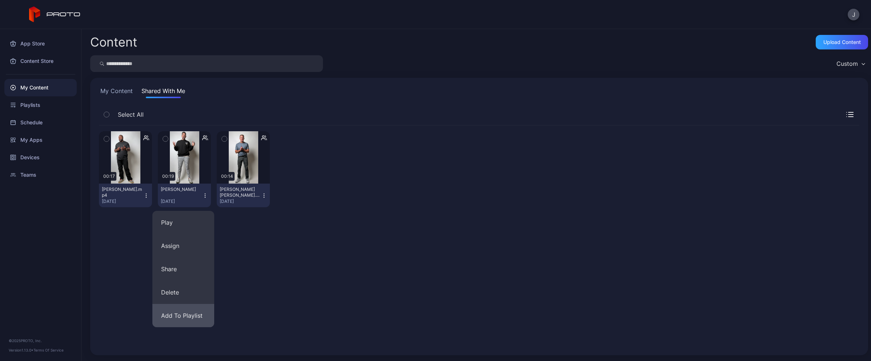
click at [181, 312] on button "Add To Playlist" at bounding box center [183, 315] width 62 height 23
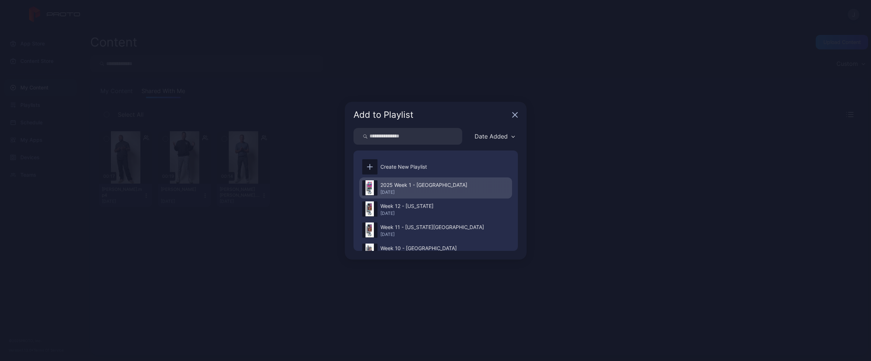
click at [398, 188] on div "2025 Week 1 - [GEOGRAPHIC_DATA]" at bounding box center [423, 185] width 87 height 9
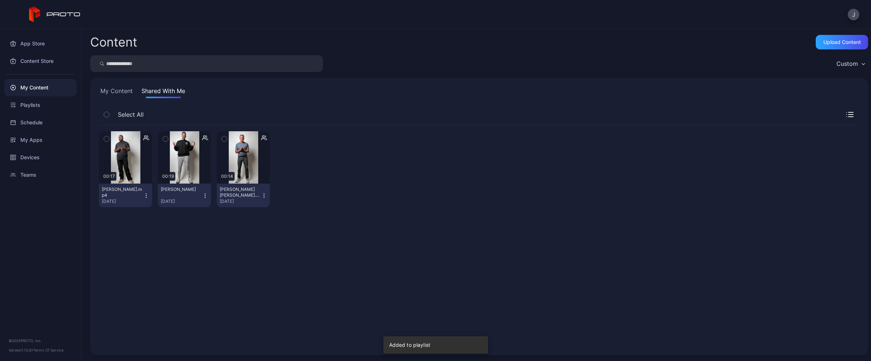
click at [146, 195] on icon "button" at bounding box center [146, 196] width 6 height 6
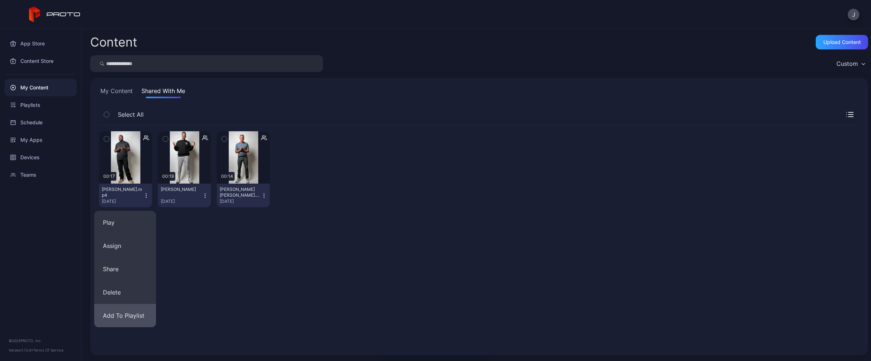
click at [123, 315] on button "Add To Playlist" at bounding box center [125, 315] width 62 height 23
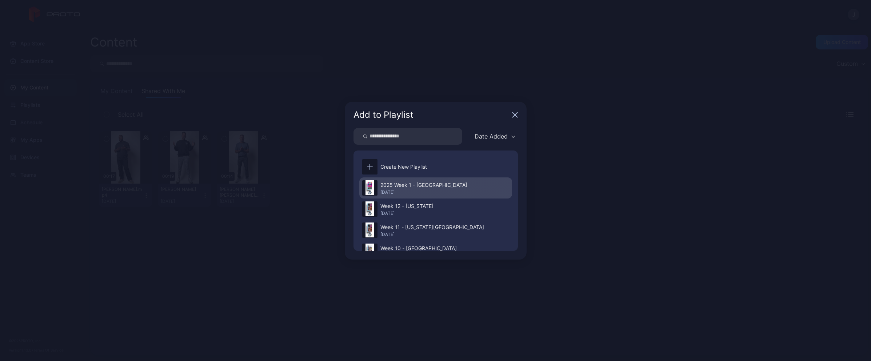
click at [407, 185] on div "2025 Week 1 - [GEOGRAPHIC_DATA]" at bounding box center [423, 185] width 87 height 9
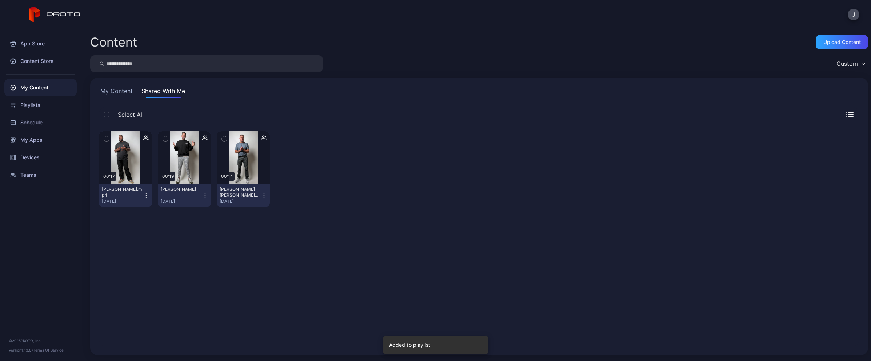
click at [41, 87] on div "My Content" at bounding box center [40, 87] width 72 height 17
click at [121, 85] on div "My Content Shared With Me Select All Preview 00:17 [PERSON_NAME].mp4 [DATE] Pre…" at bounding box center [479, 217] width 778 height 278
click at [118, 89] on button "My Content" at bounding box center [116, 93] width 35 height 12
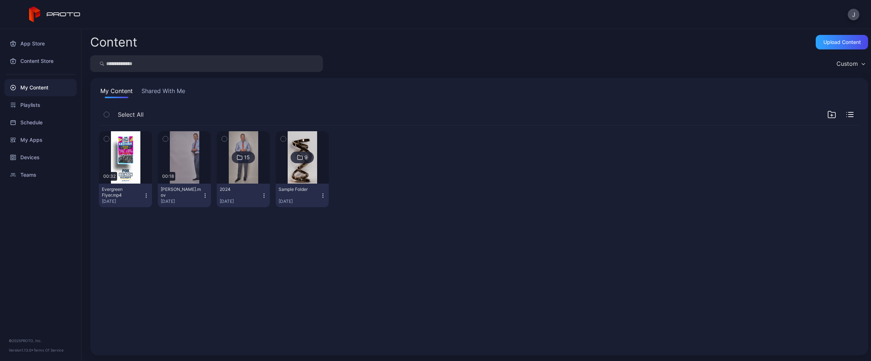
click at [202, 194] on icon "button" at bounding box center [205, 196] width 6 height 6
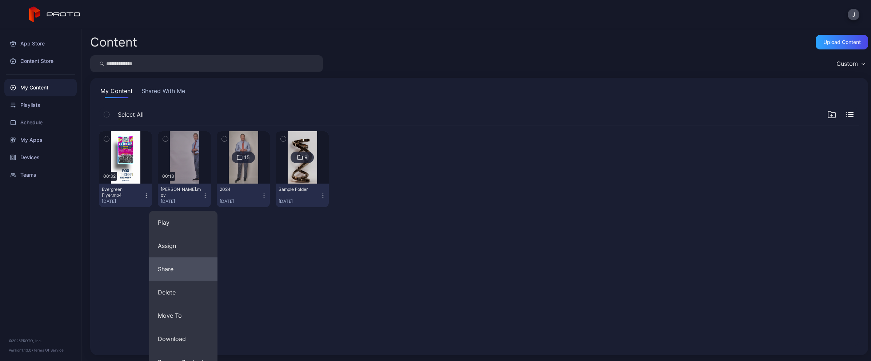
scroll to position [59, 0]
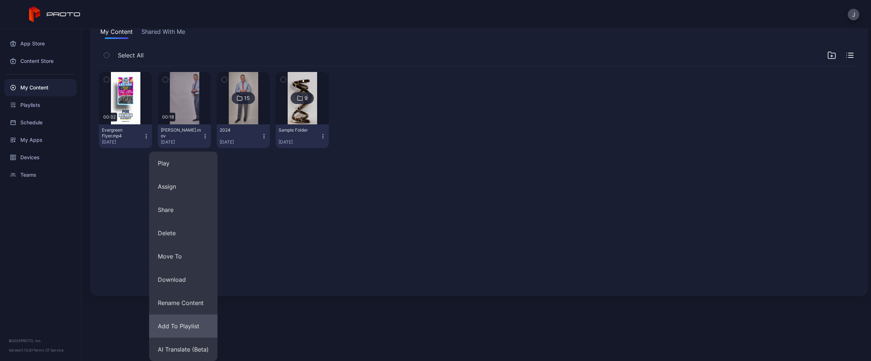
click at [176, 324] on button "Add To Playlist" at bounding box center [183, 326] width 68 height 23
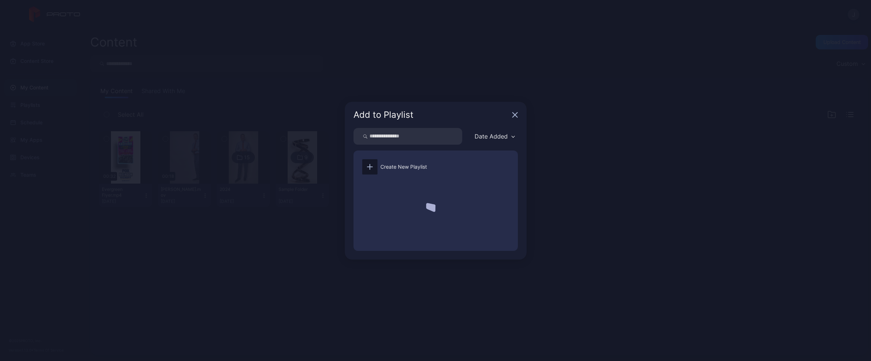
scroll to position [0, 0]
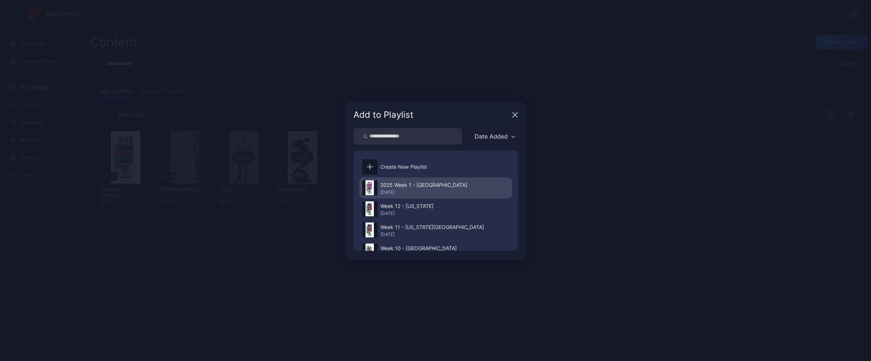
click at [395, 187] on div "2025 Week 1 - [GEOGRAPHIC_DATA]" at bounding box center [423, 185] width 87 height 9
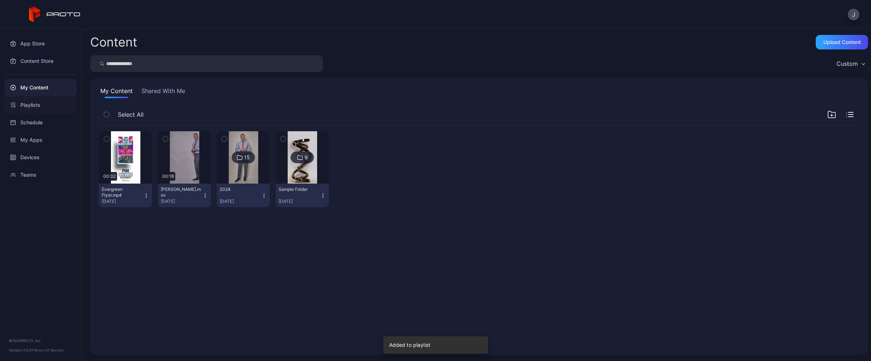
click at [43, 107] on div "Playlists" at bounding box center [40, 104] width 72 height 17
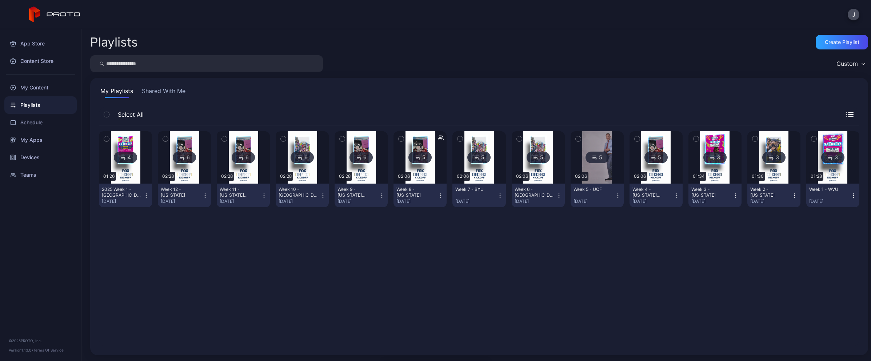
click at [119, 159] on div "4" at bounding box center [125, 158] width 23 height 12
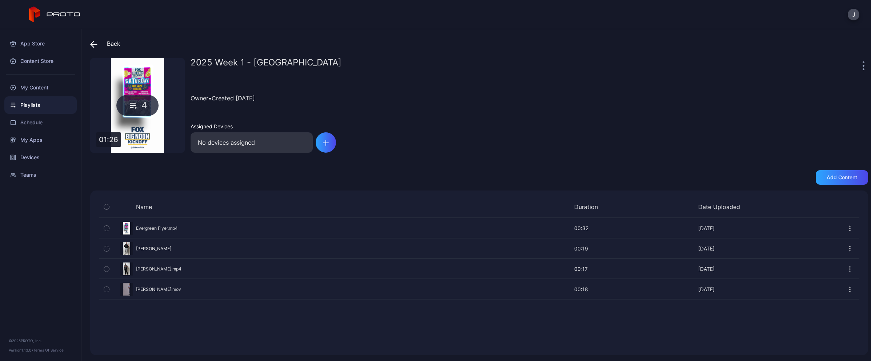
click at [152, 228] on div "Preview" at bounding box center [479, 228] width 761 height 19
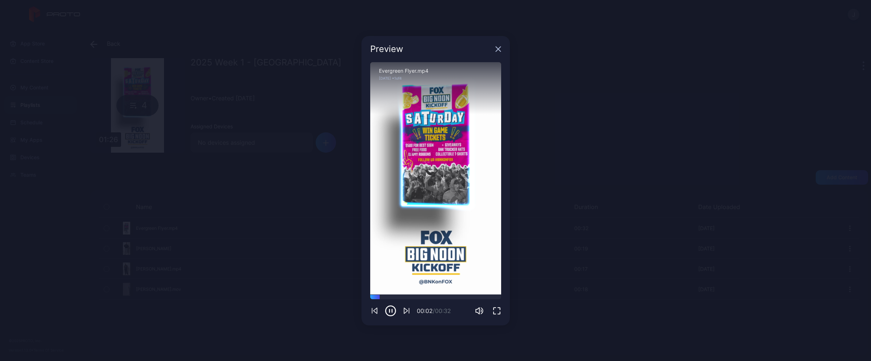
click at [406, 310] on icon "button" at bounding box center [406, 310] width 4 height 5
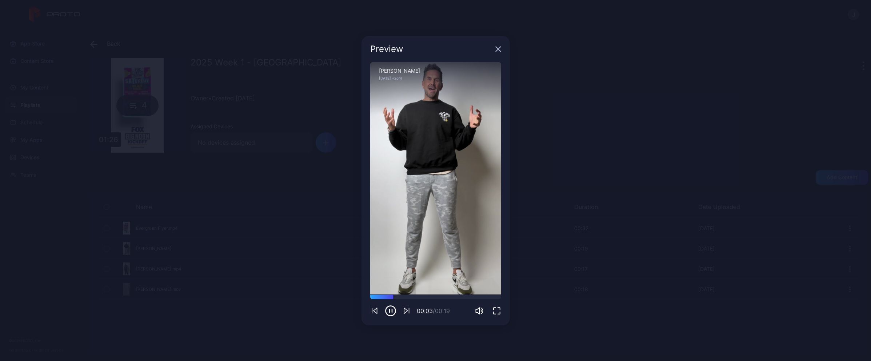
click at [406, 310] on icon "button" at bounding box center [406, 310] width 4 height 5
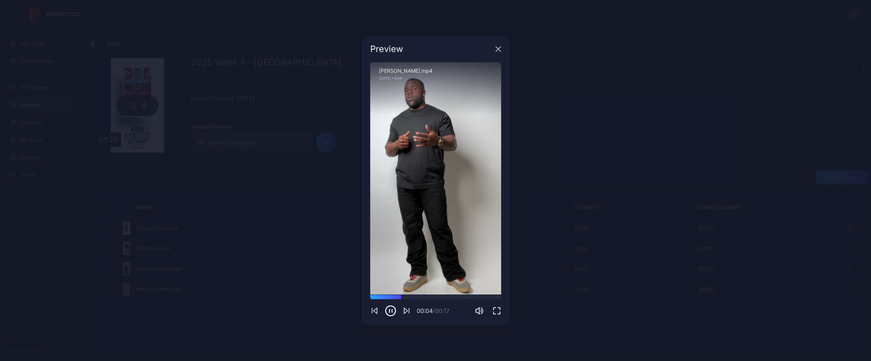
click at [406, 311] on icon "button" at bounding box center [406, 310] width 4 height 5
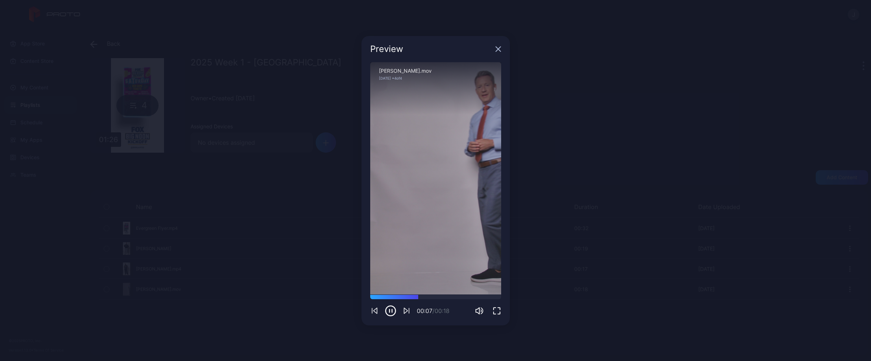
click at [407, 311] on icon "button" at bounding box center [406, 310] width 4 height 5
click at [497, 53] on div "Preview" at bounding box center [436, 49] width 148 height 26
click at [498, 49] on icon "button" at bounding box center [498, 49] width 6 height 6
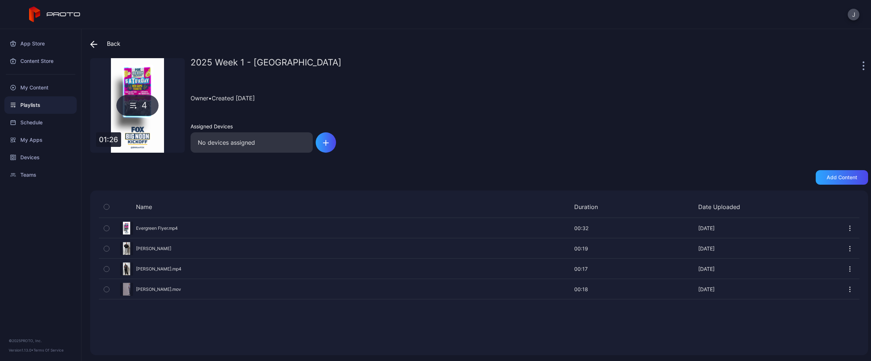
click at [286, 144] on div "No devices assigned" at bounding box center [252, 142] width 122 height 20
click at [317, 145] on div "button" at bounding box center [326, 142] width 20 height 20
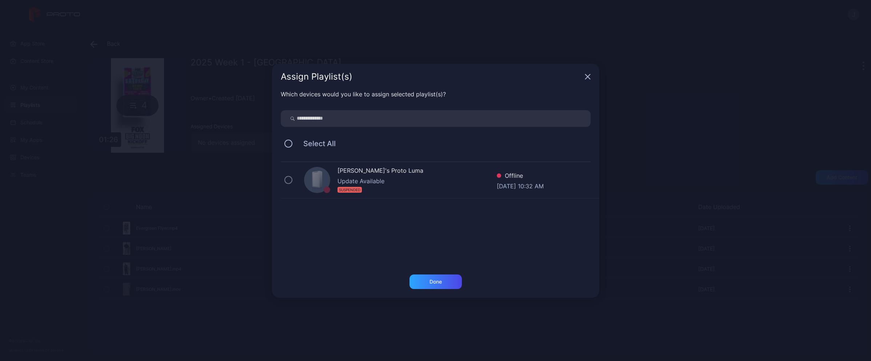
click at [586, 79] on icon "button" at bounding box center [588, 77] width 6 height 6
